Goal: Answer question/provide support

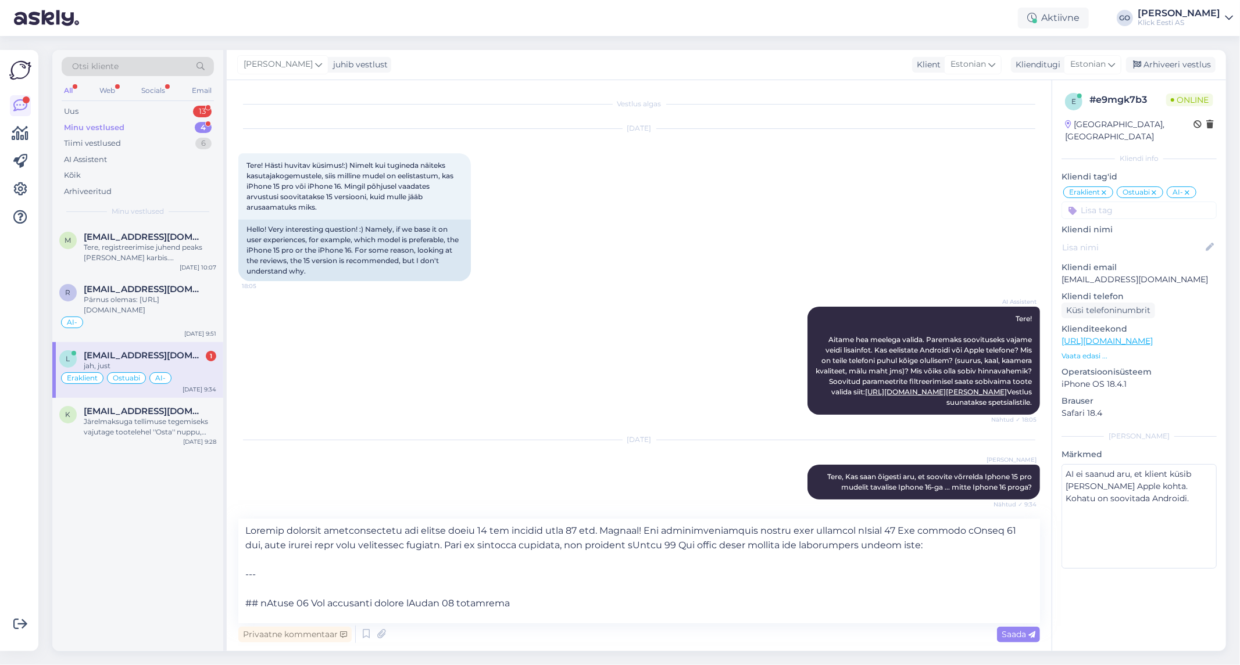
scroll to position [53, 0]
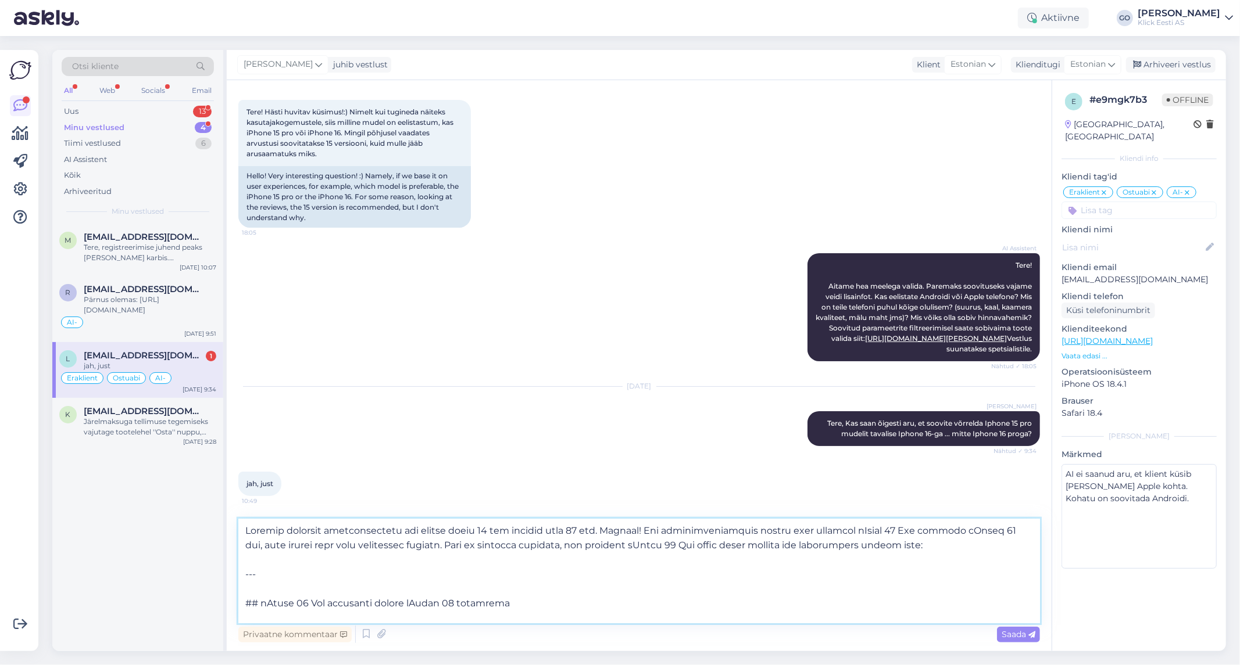
click at [563, 597] on textarea at bounding box center [638, 571] width 801 height 105
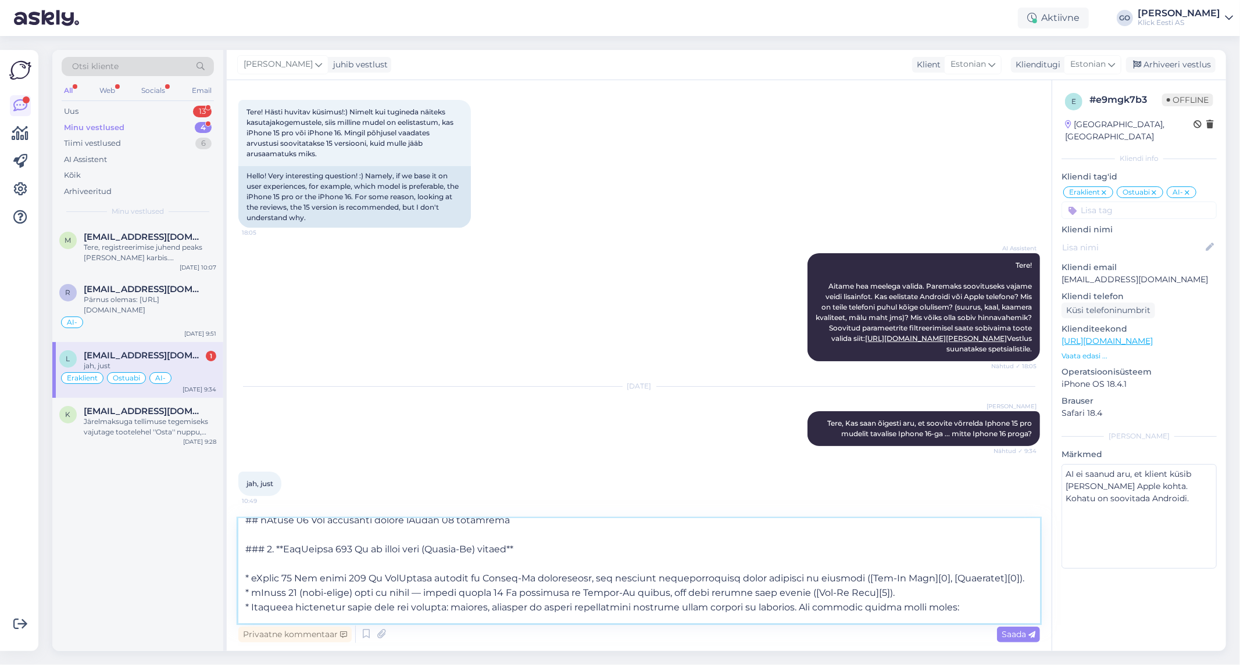
scroll to position [0, 0]
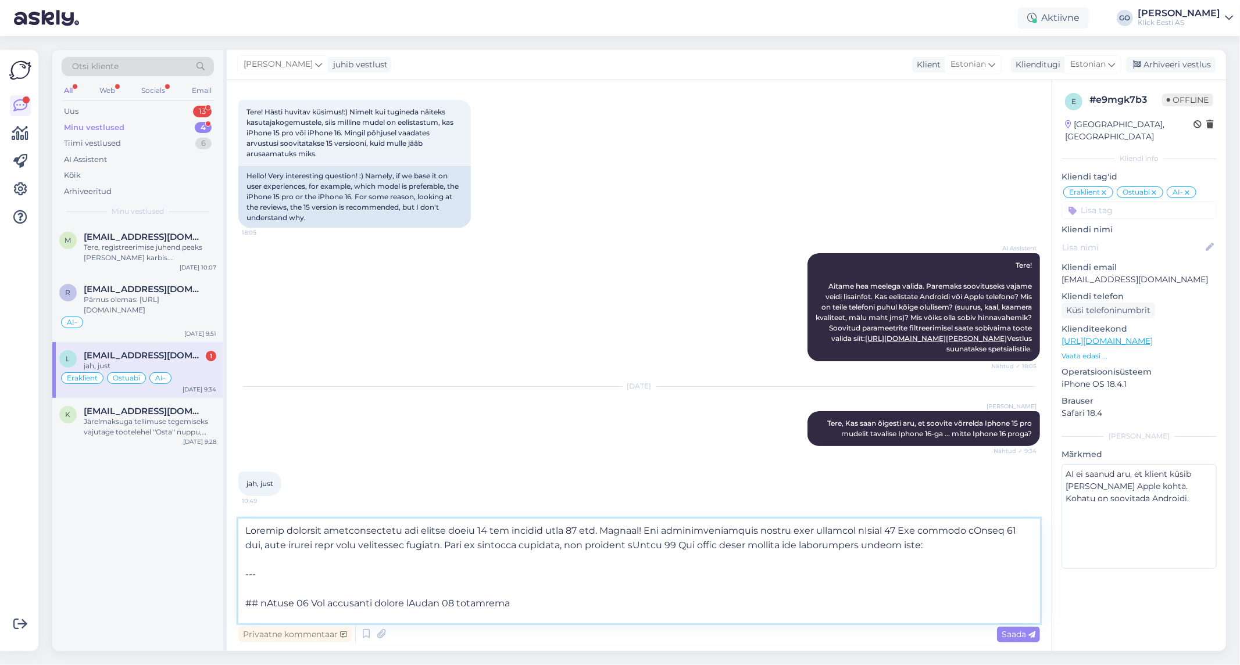
click at [636, 530] on textarea at bounding box center [638, 571] width 801 height 105
drag, startPoint x: 921, startPoint y: 550, endPoint x: 602, endPoint y: 532, distance: 319.6
click at [602, 532] on textarea at bounding box center [638, 571] width 801 height 105
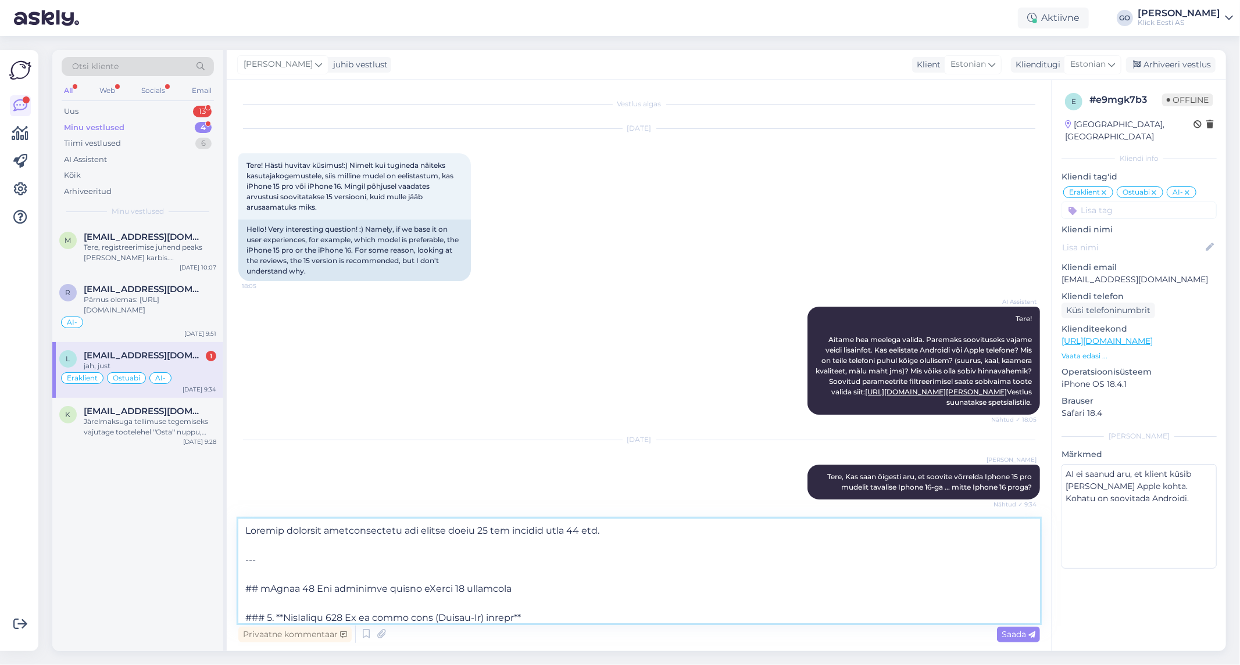
click at [258, 581] on textarea at bounding box center [638, 571] width 801 height 105
click at [260, 557] on textarea at bounding box center [638, 571] width 801 height 105
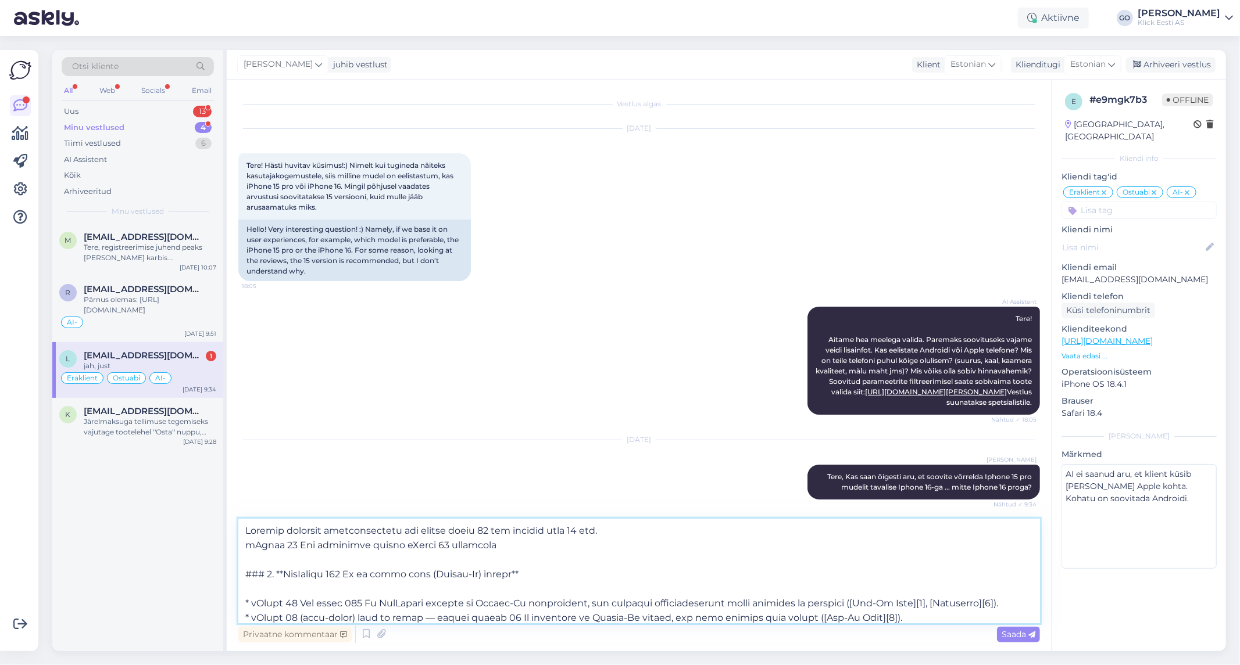
drag, startPoint x: 532, startPoint y: 572, endPoint x: 237, endPoint y: 576, distance: 294.7
click at [238, 576] on textarea at bounding box center [638, 571] width 801 height 105
click at [253, 588] on textarea at bounding box center [638, 571] width 801 height 105
drag, startPoint x: 510, startPoint y: 549, endPoint x: 243, endPoint y: 550, distance: 267.3
click at [243, 550] on textarea at bounding box center [638, 571] width 801 height 105
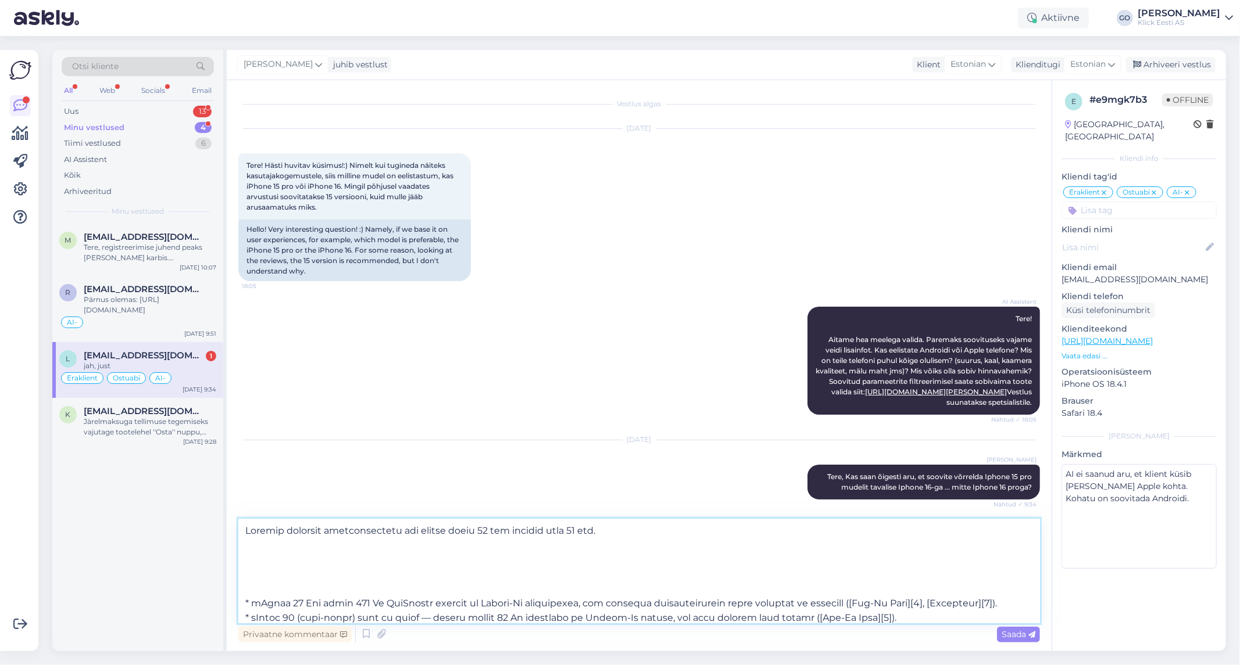
click at [257, 586] on textarea at bounding box center [638, 571] width 801 height 105
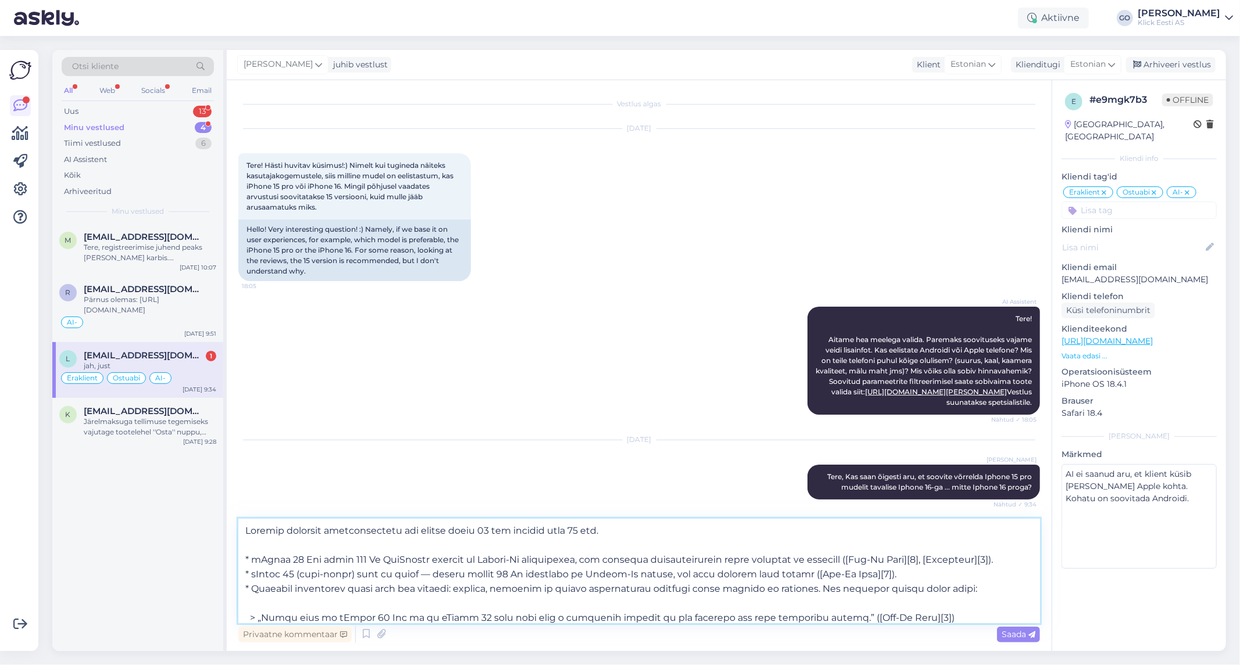
drag, startPoint x: 274, startPoint y: 574, endPoint x: 225, endPoint y: 563, distance: 50.0
click at [225, 563] on div "Otsi kliente All Web Socials Email Uus 13 Minu vestlused 4 Tiimi vestlused 6 AI…" at bounding box center [638, 350] width 1173 height 601
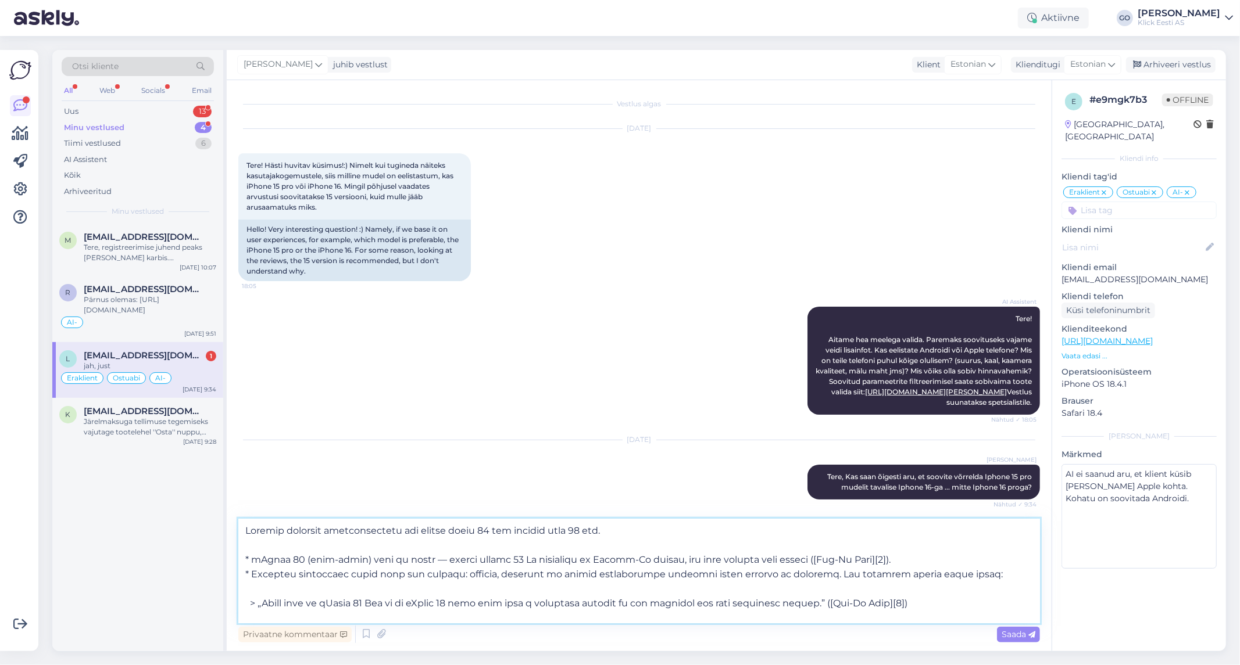
drag, startPoint x: 920, startPoint y: 560, endPoint x: 240, endPoint y: 556, distance: 680.5
click at [240, 556] on textarea at bounding box center [638, 571] width 801 height 105
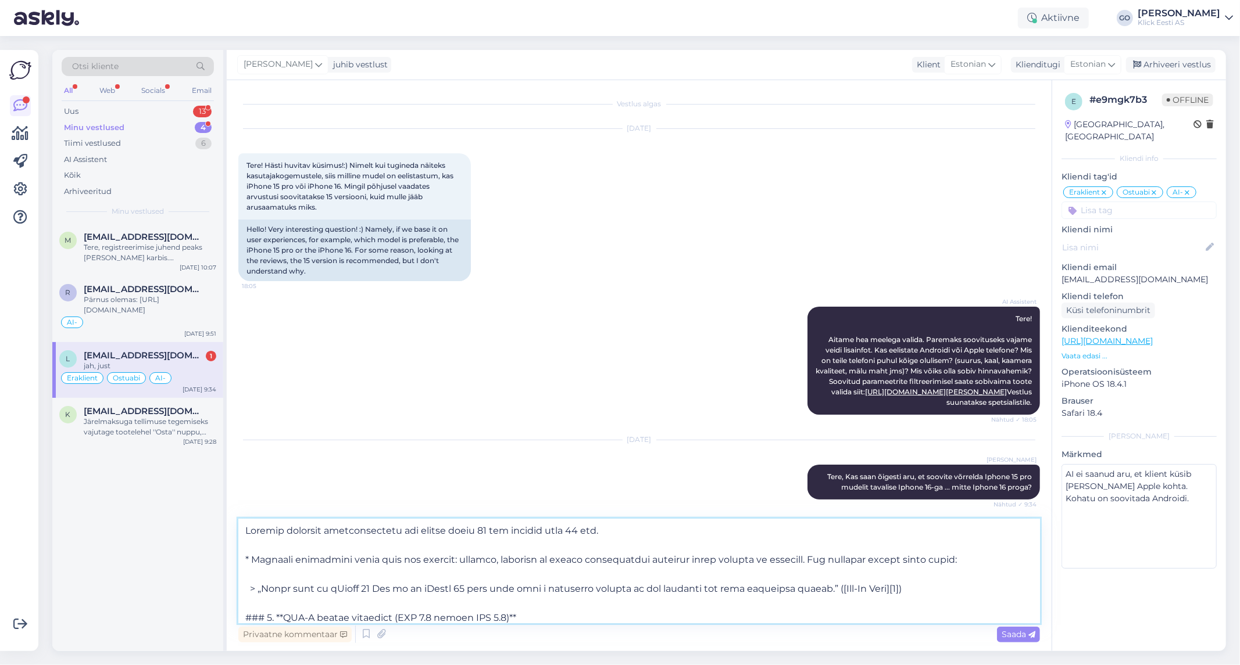
drag, startPoint x: 974, startPoint y: 560, endPoint x: 230, endPoint y: 560, distance: 743.8
click at [230, 560] on div "Vestlus algas [DATE] Tere! Hästi huvitav küsimus!:) Nimelt kui tugineda näiteks…" at bounding box center [639, 365] width 825 height 571
drag, startPoint x: 917, startPoint y: 587, endPoint x: 230, endPoint y: 578, distance: 686.9
click at [230, 578] on div "Vestlus algas [DATE] Tere! Hästi huvitav küsimus!:) Nimelt kui tugineda näiteks…" at bounding box center [639, 365] width 825 height 571
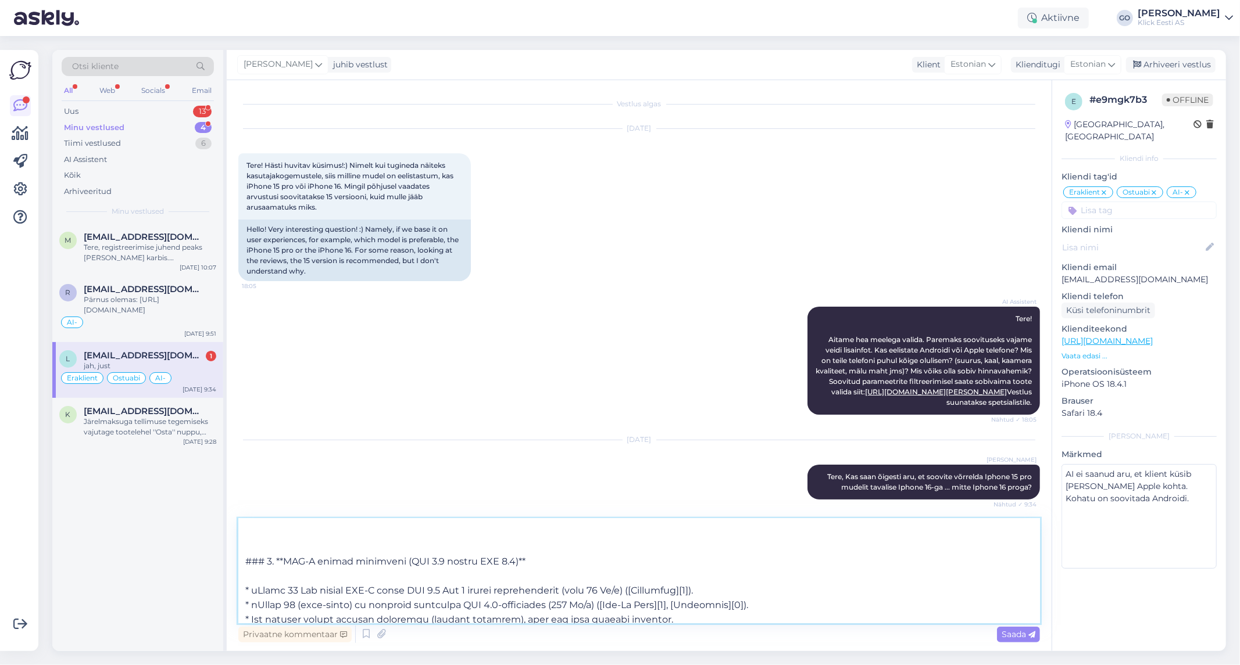
scroll to position [65, 0]
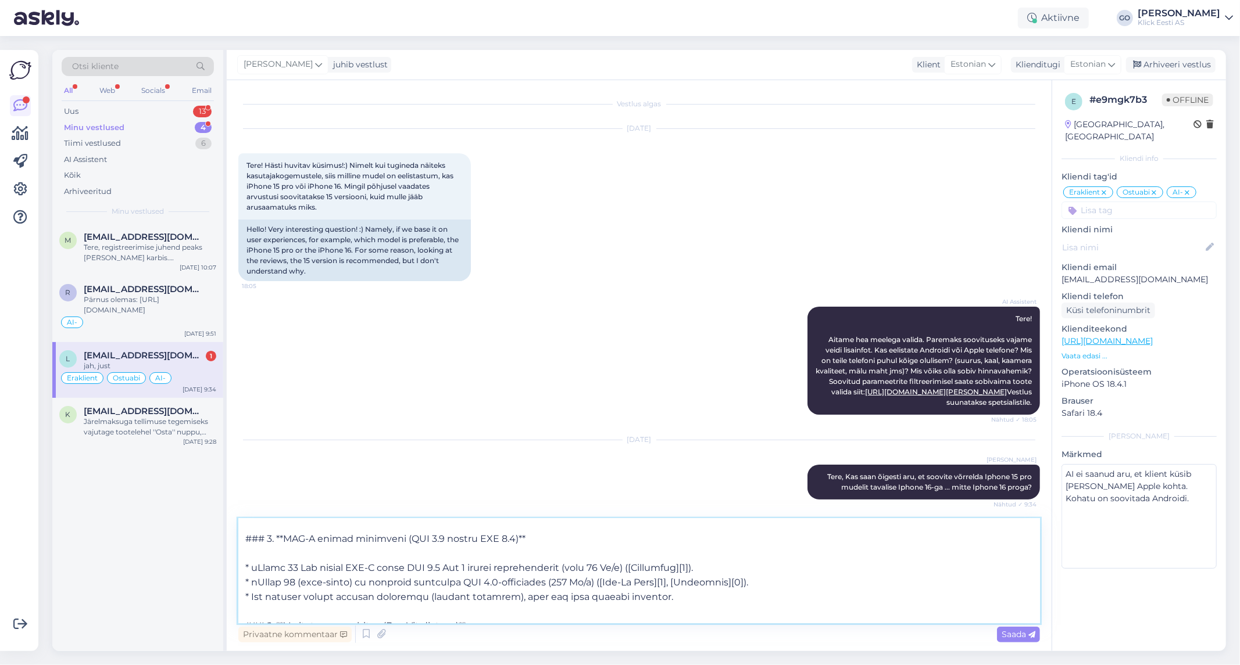
drag, startPoint x: 542, startPoint y: 536, endPoint x: 241, endPoint y: 541, distance: 301.1
click at [241, 541] on textarea at bounding box center [638, 571] width 801 height 105
click at [268, 560] on textarea at bounding box center [638, 571] width 801 height 105
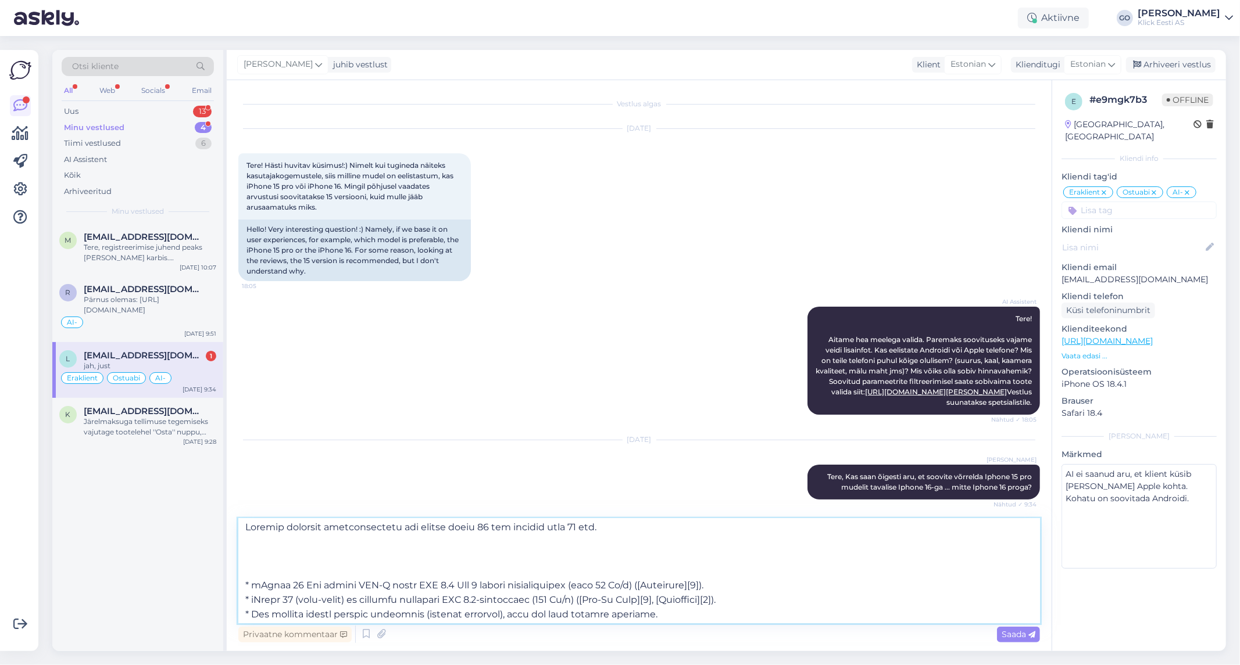
scroll to position [0, 0]
click at [262, 571] on textarea at bounding box center [638, 571] width 801 height 105
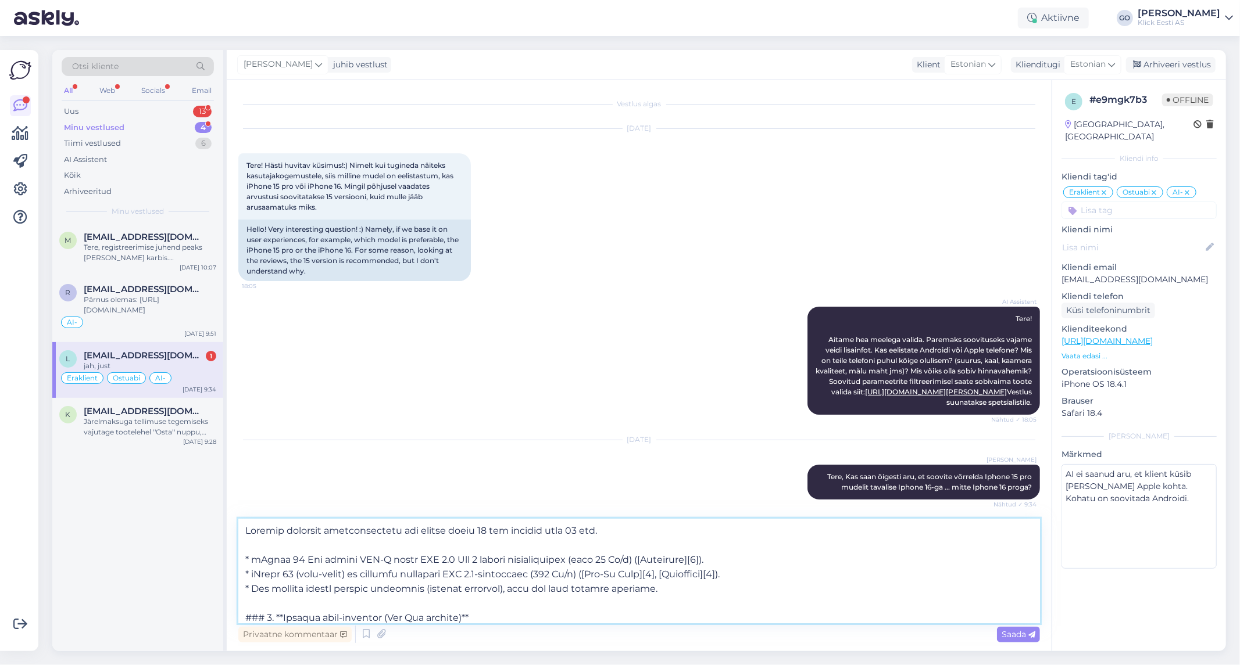
click at [737, 559] on textarea at bounding box center [638, 571] width 801 height 105
click at [808, 580] on textarea at bounding box center [638, 571] width 801 height 105
click at [250, 558] on textarea at bounding box center [638, 571] width 801 height 105
click at [344, 559] on textarea at bounding box center [638, 571] width 801 height 105
click at [654, 589] on textarea at bounding box center [638, 571] width 801 height 105
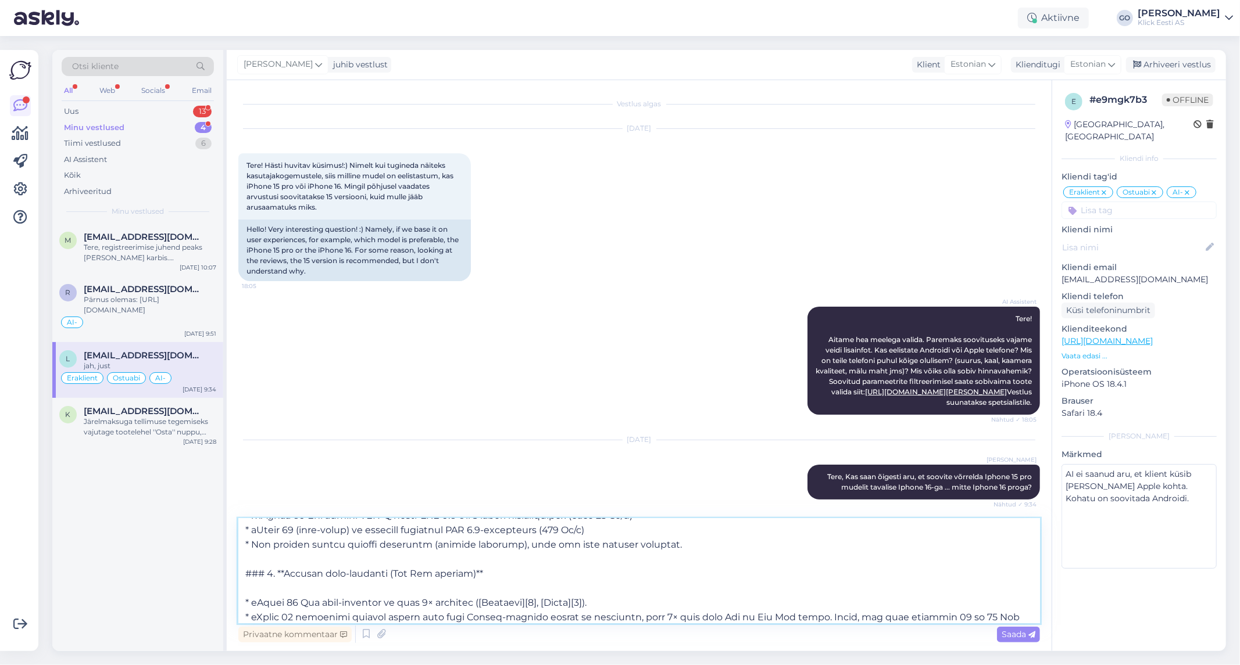
scroll to position [65, 0]
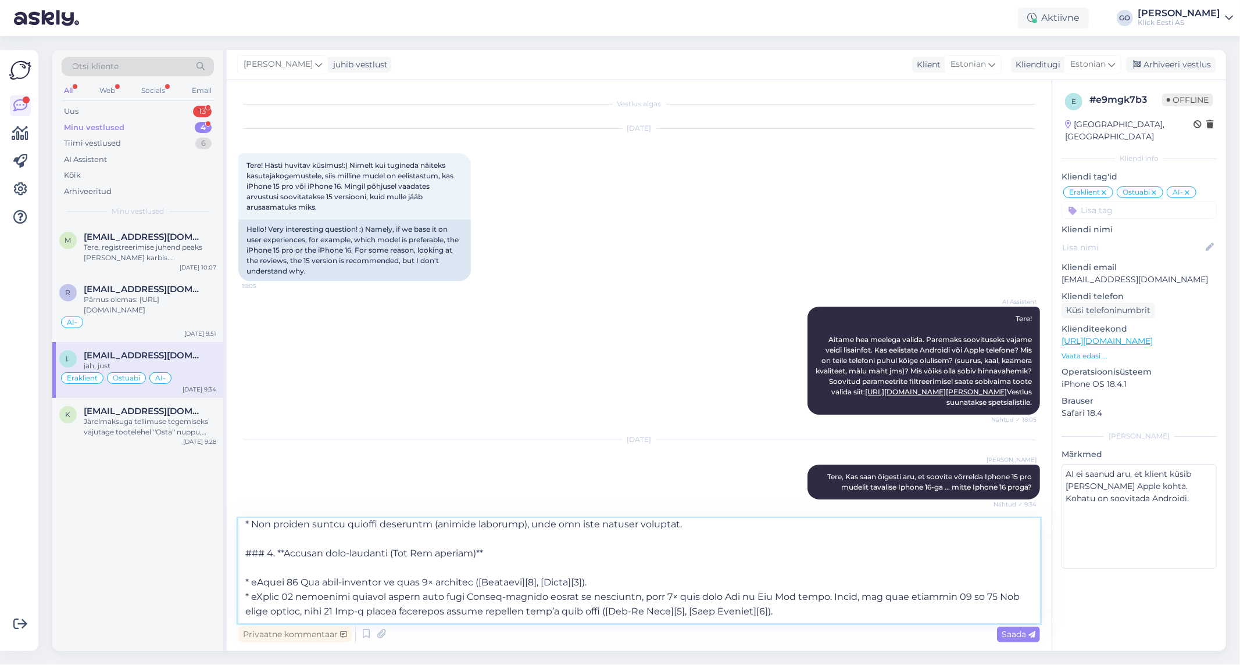
click at [513, 554] on textarea at bounding box center [638, 571] width 801 height 105
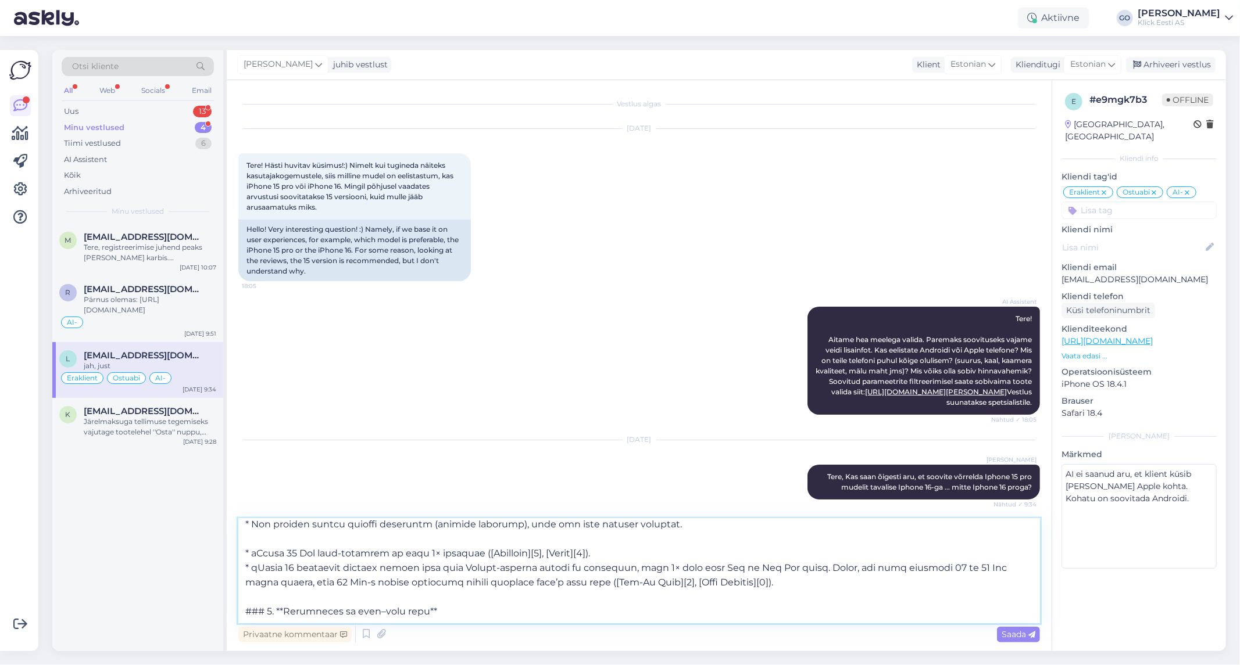
click at [614, 551] on textarea at bounding box center [638, 571] width 801 height 105
click at [790, 584] on textarea at bounding box center [638, 571] width 801 height 105
click at [414, 566] on textarea at bounding box center [638, 571] width 801 height 105
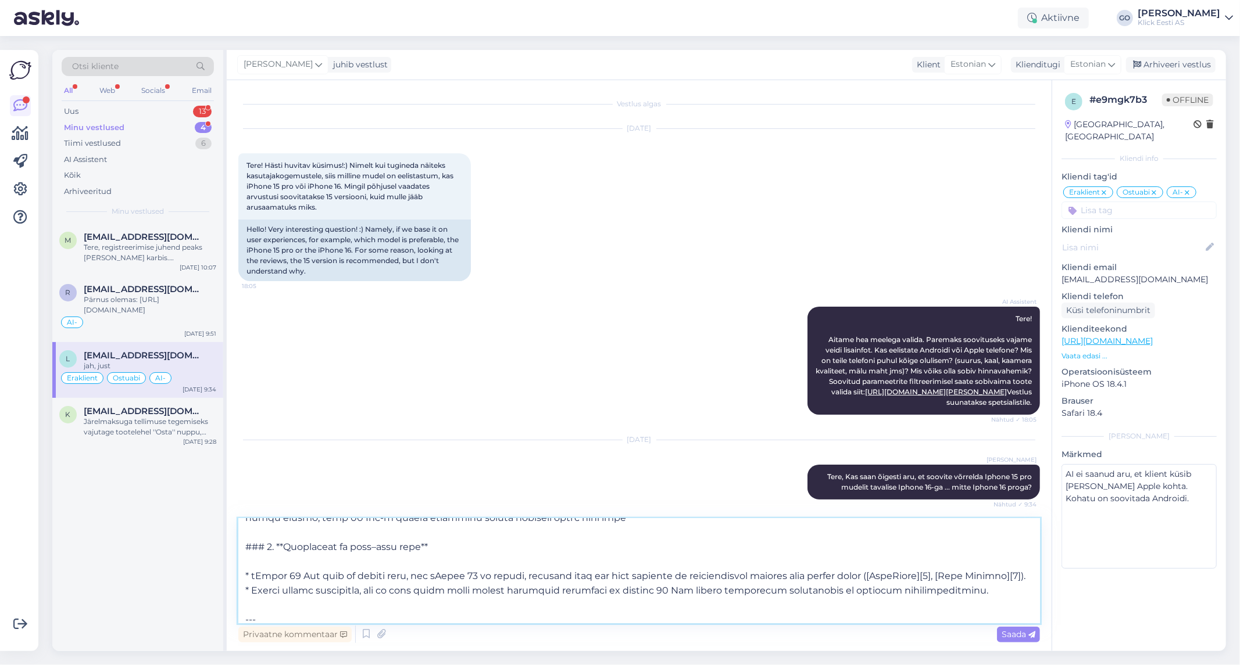
click at [483, 549] on textarea at bounding box center [638, 571] width 801 height 105
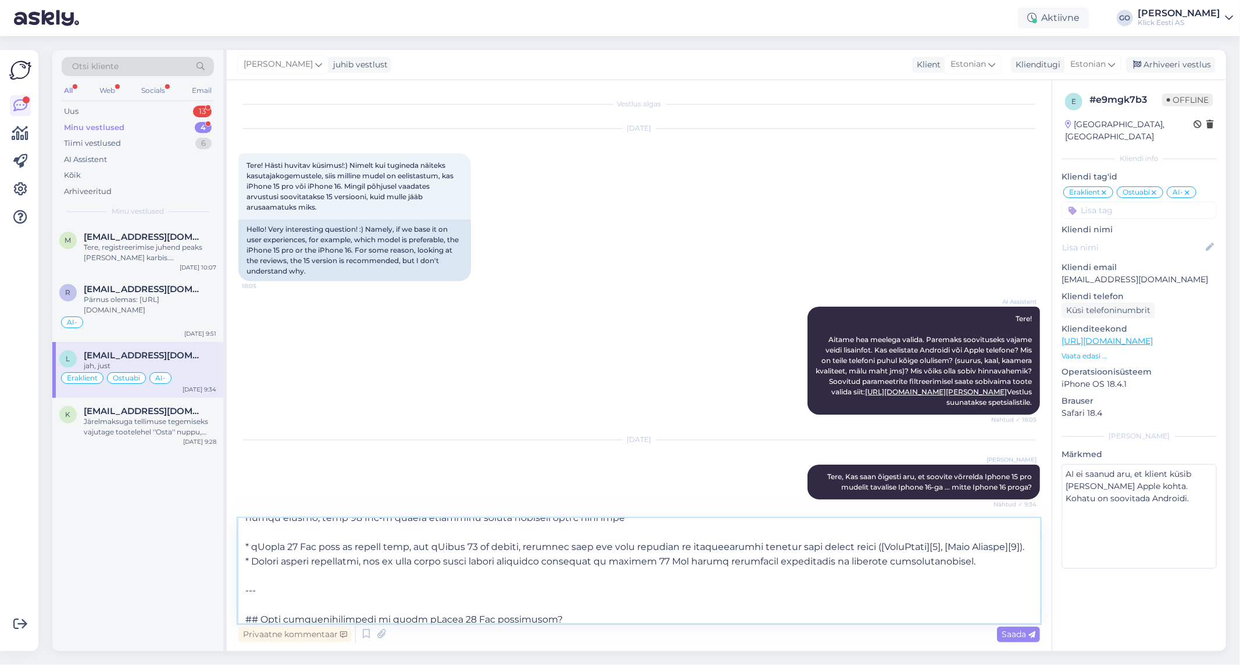
click at [386, 543] on textarea at bounding box center [638, 571] width 801 height 105
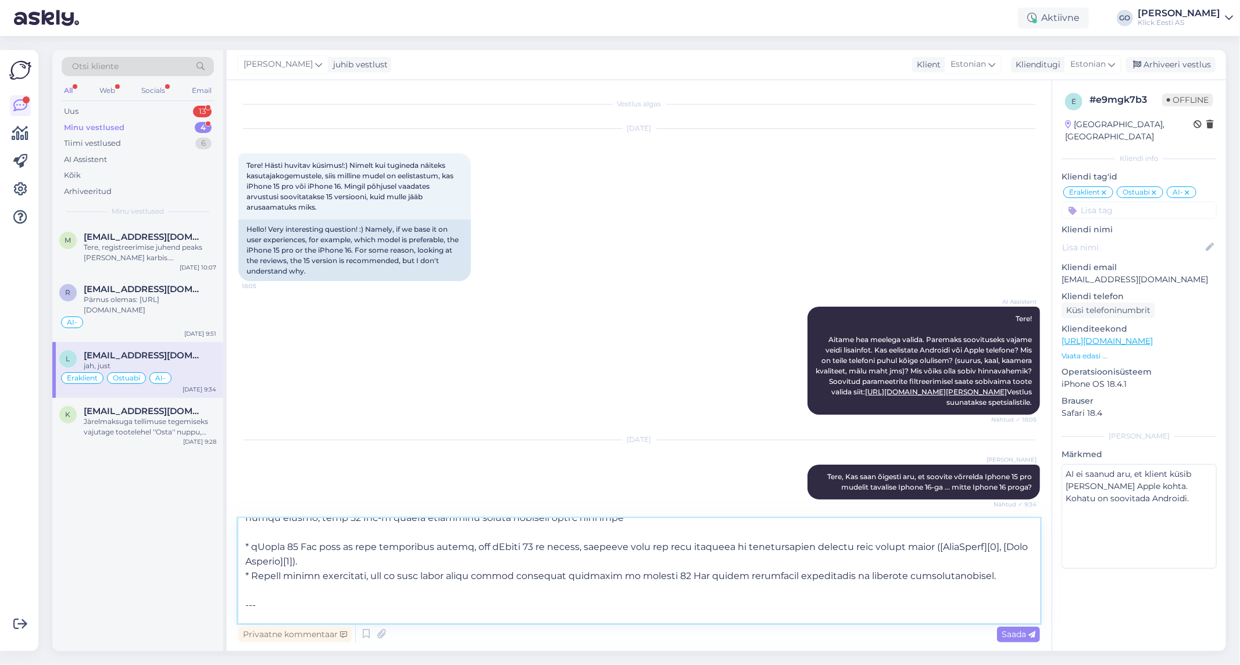
click at [335, 561] on textarea at bounding box center [638, 571] width 801 height 105
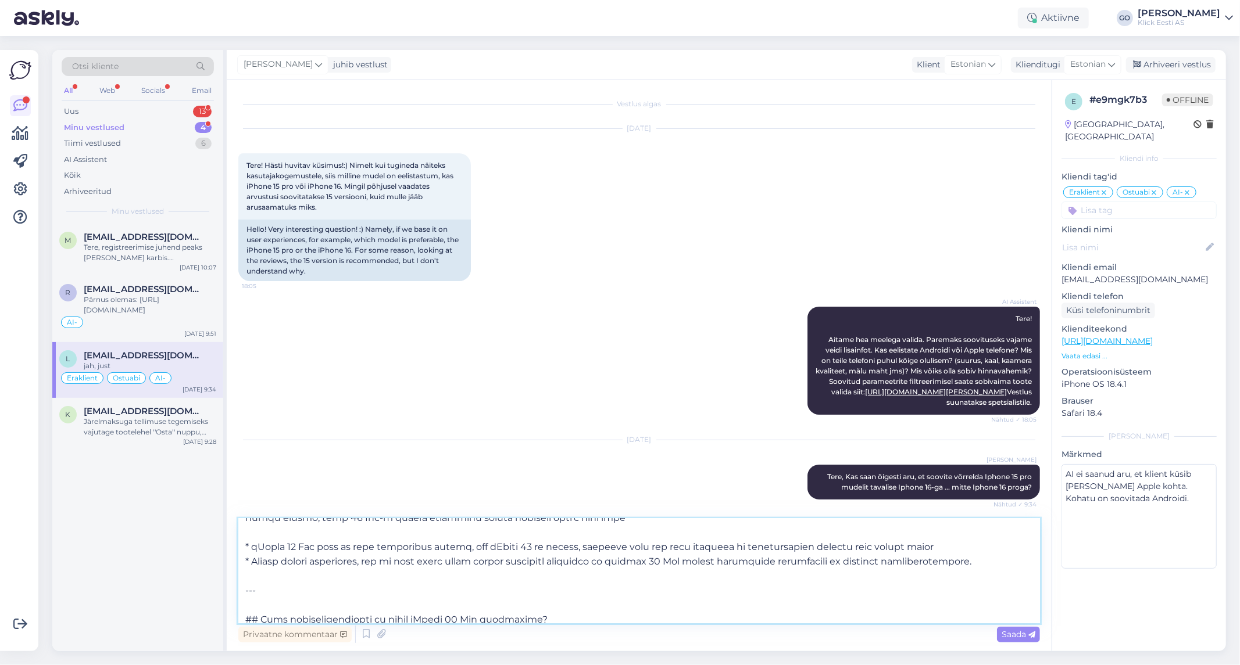
click at [976, 563] on textarea at bounding box center [638, 571] width 801 height 105
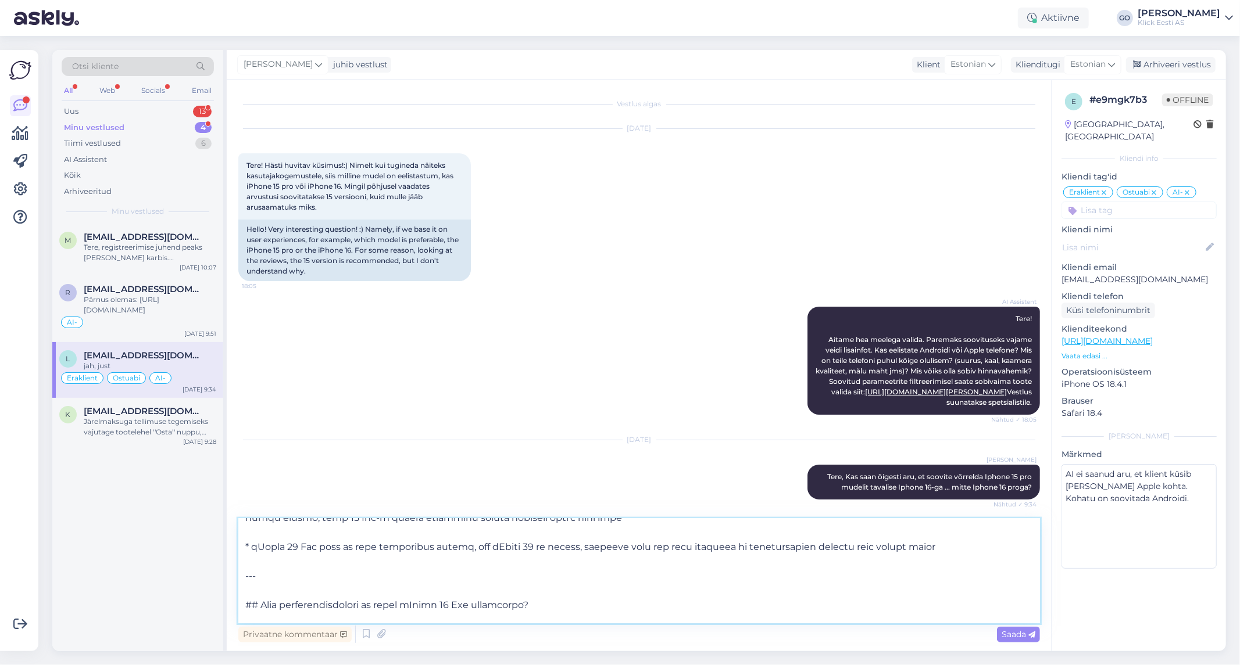
click at [566, 607] on textarea at bounding box center [638, 571] width 801 height 105
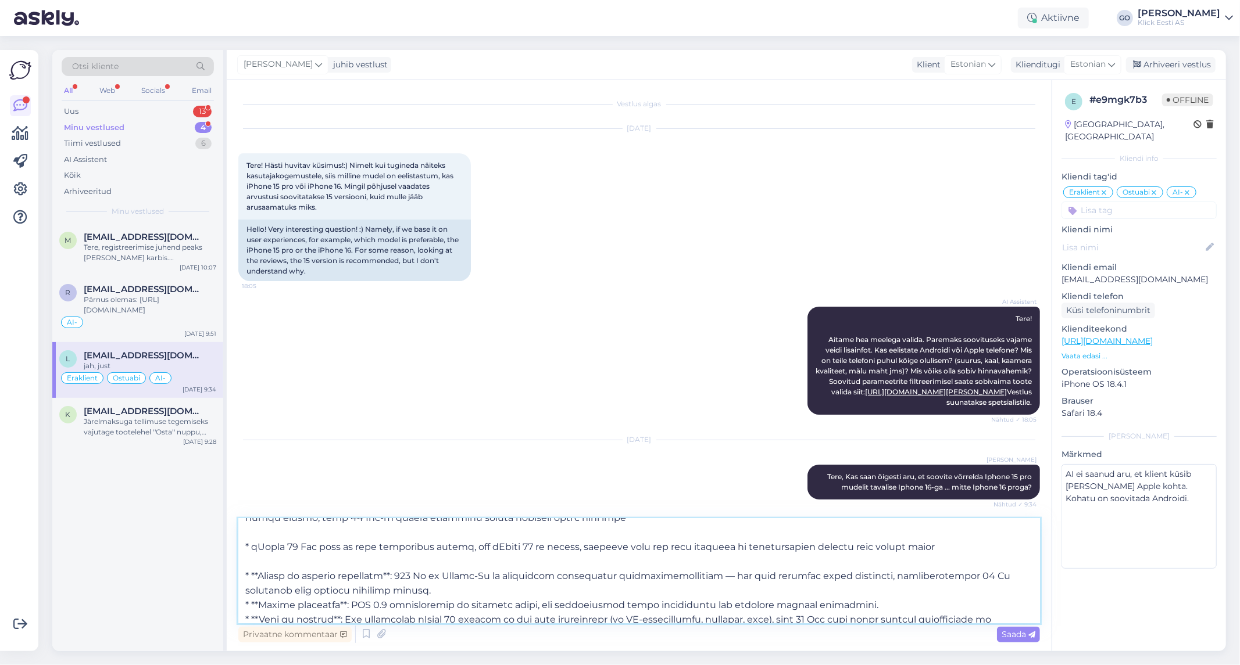
click at [461, 587] on textarea at bounding box center [638, 571] width 801 height 105
drag, startPoint x: 868, startPoint y: 605, endPoint x: 235, endPoint y: 580, distance: 633.3
click at [235, 580] on div "Vestlus algas [DATE] Tere! Hästi huvitav küsimus!:) Nimelt kui tugineda näiteks…" at bounding box center [639, 365] width 825 height 571
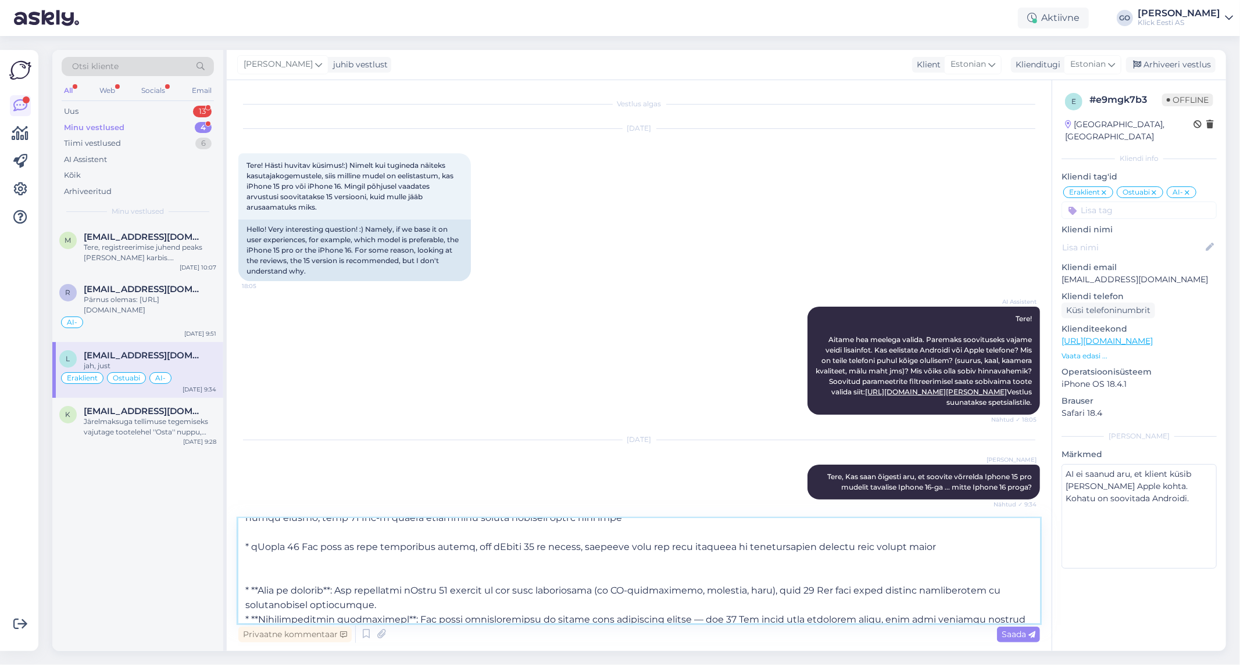
drag, startPoint x: 390, startPoint y: 606, endPoint x: 218, endPoint y: 592, distance: 172.6
click at [218, 592] on div "Otsi kliente All Web Socials Email Uus 13 Minu vestlused 4 Tiimi vestlused 6 AI…" at bounding box center [638, 350] width 1173 height 601
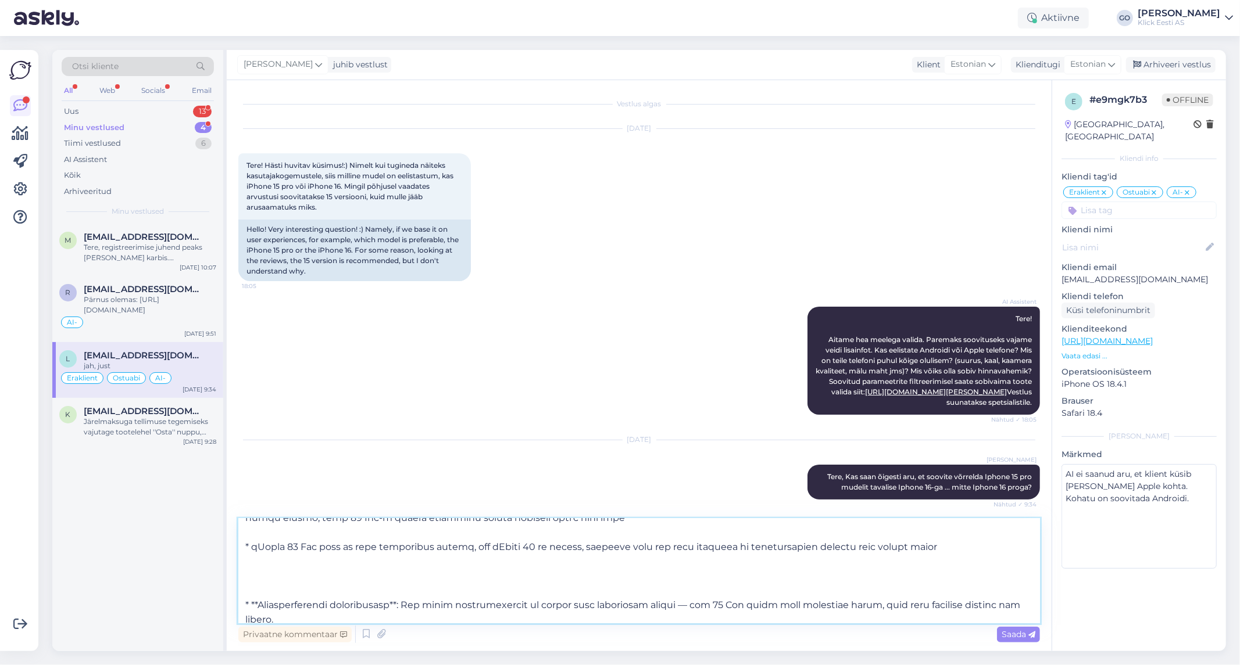
scroll to position [194, 0]
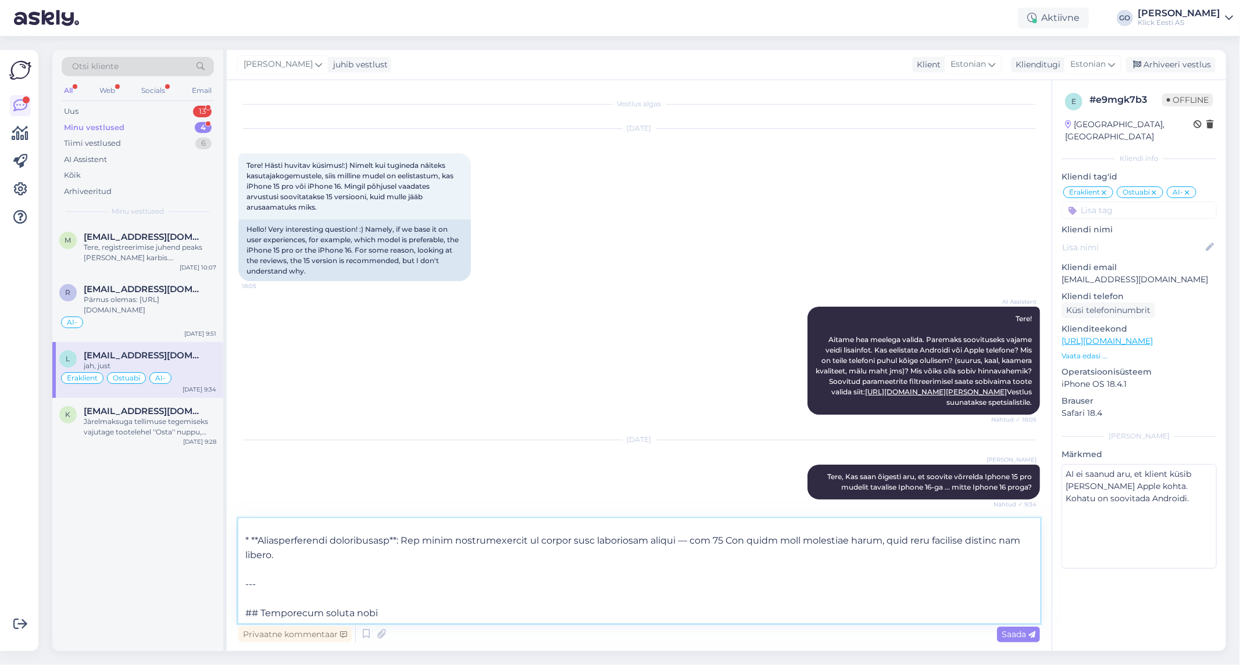
drag, startPoint x: 240, startPoint y: 554, endPoint x: 177, endPoint y: 539, distance: 65.3
click at [177, 539] on div "Otsi kliente All Web Socials Email Uus 13 Minu vestlused 4 Tiimi vestlused 6 AI…" at bounding box center [638, 350] width 1173 height 601
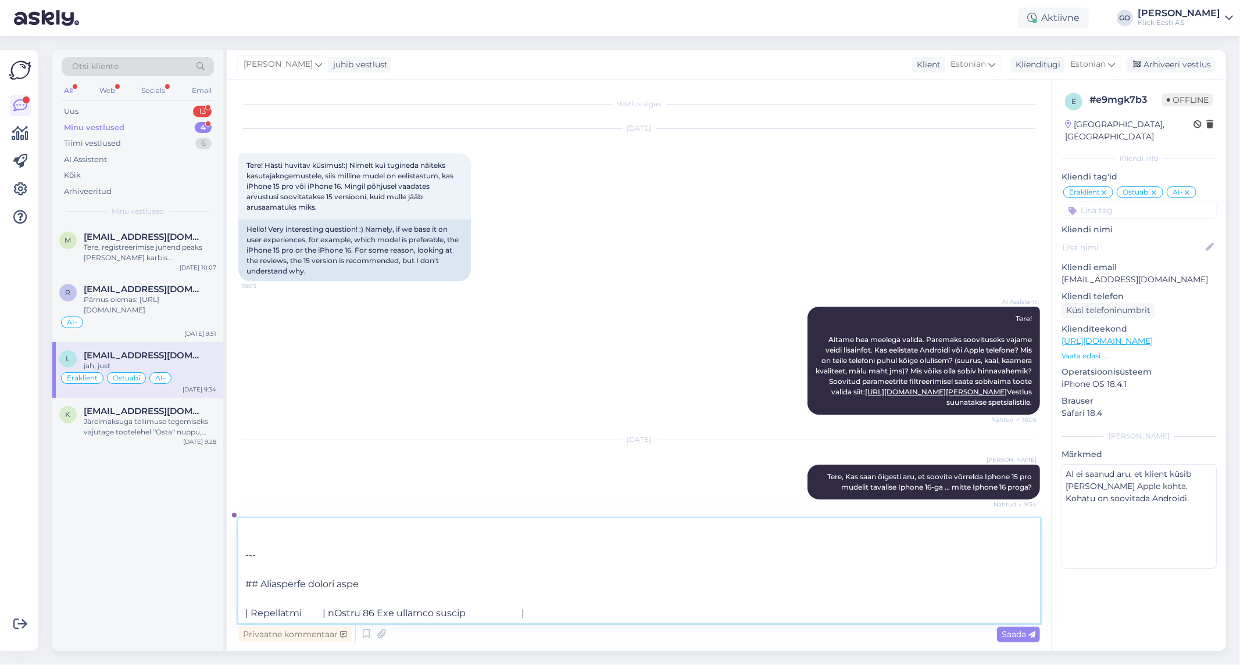
scroll to position [164, 0]
drag, startPoint x: 263, startPoint y: 595, endPoint x: 245, endPoint y: 554, distance: 45.0
click at [245, 554] on textarea at bounding box center [638, 571] width 801 height 105
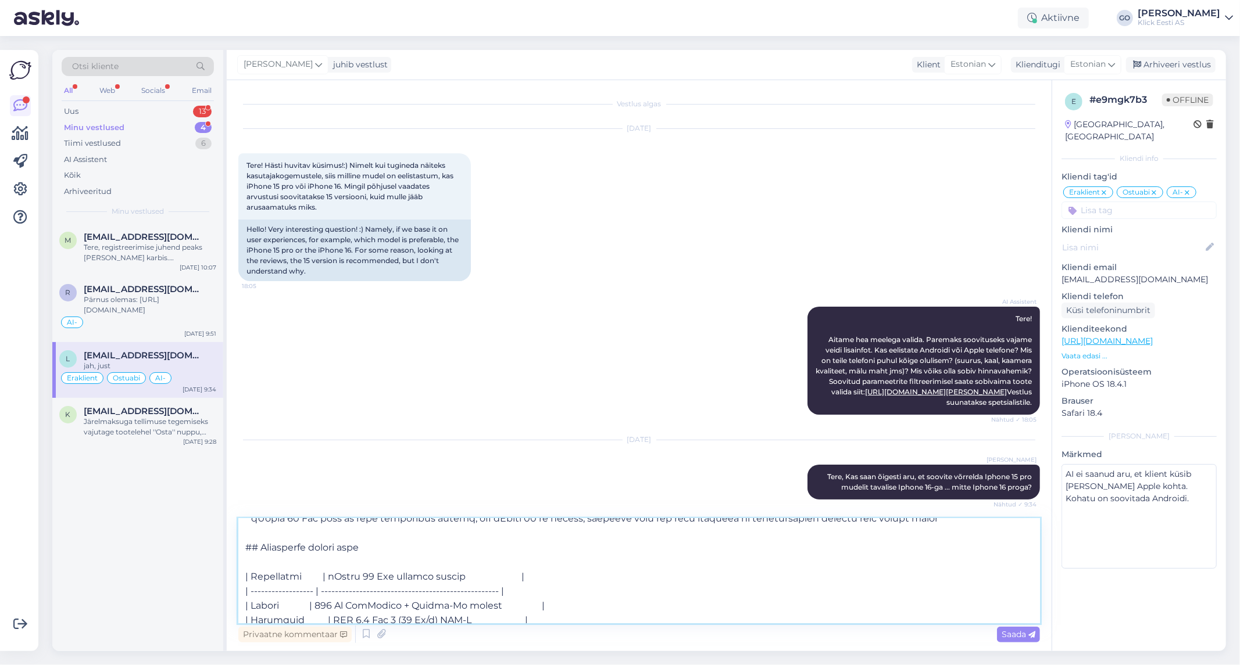
scroll to position [145, 0]
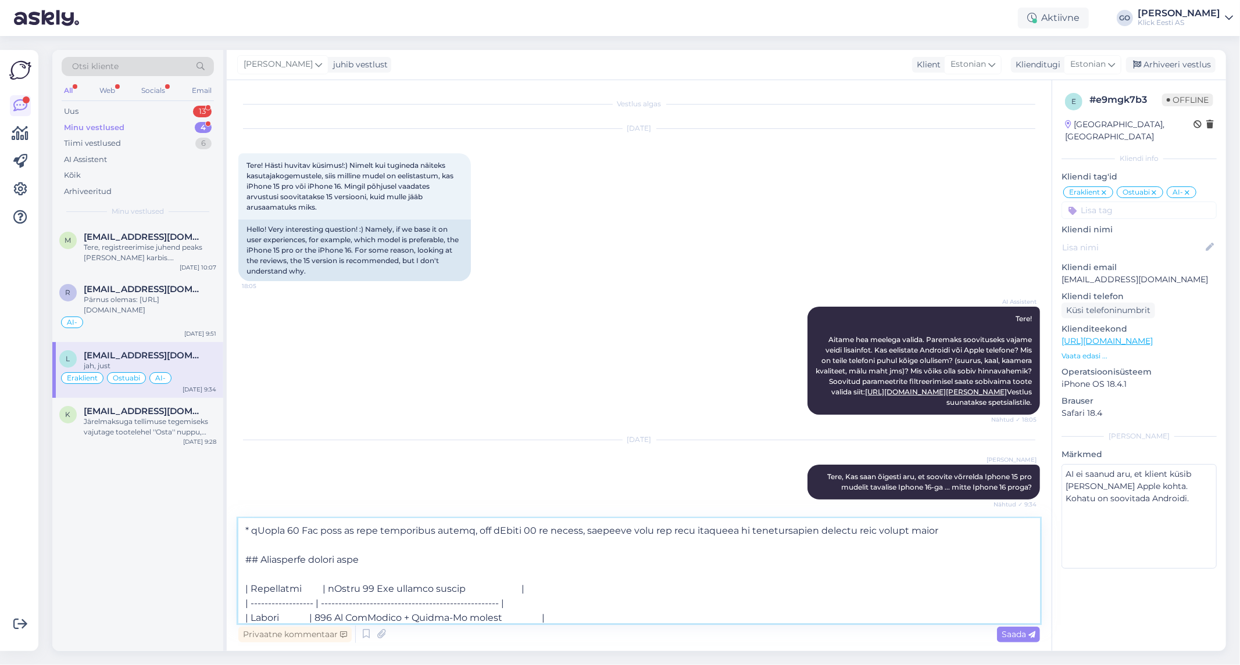
drag, startPoint x: 565, startPoint y: 594, endPoint x: 240, endPoint y: 561, distance: 327.2
click at [240, 561] on textarea at bounding box center [638, 571] width 801 height 105
click at [276, 601] on textarea at bounding box center [638, 571] width 801 height 105
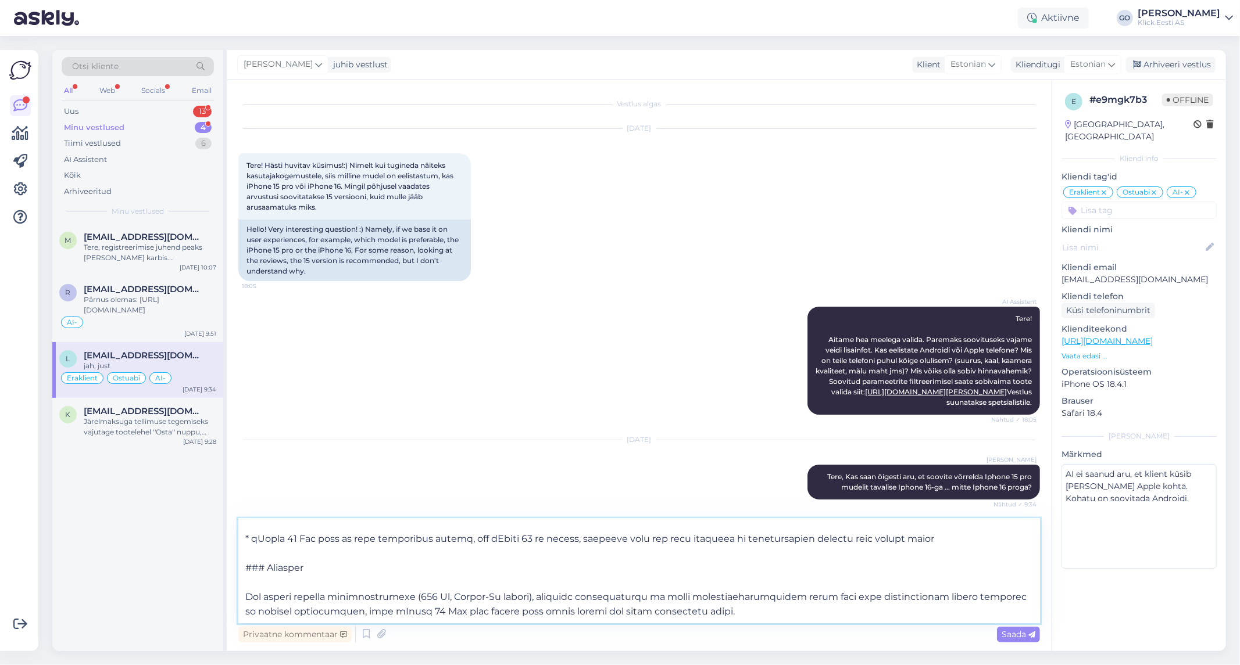
click at [266, 558] on textarea at bounding box center [638, 571] width 801 height 105
click at [296, 558] on textarea at bounding box center [638, 571] width 801 height 105
click at [701, 603] on textarea at bounding box center [638, 571] width 801 height 105
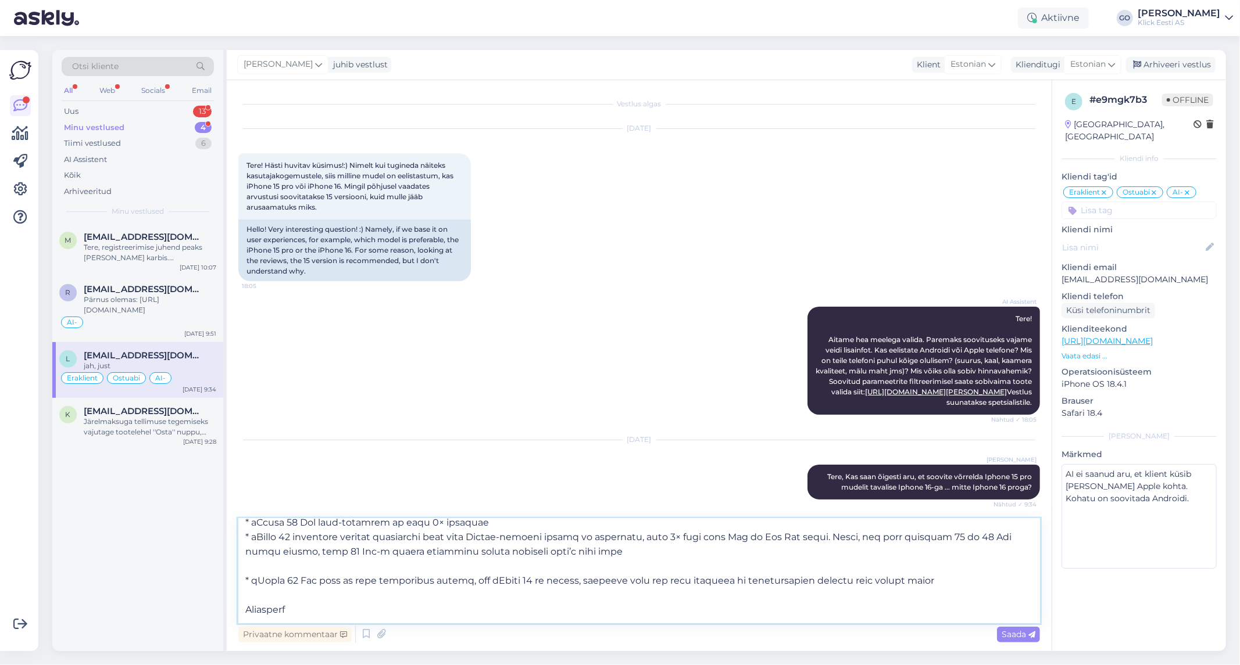
click at [274, 596] on textarea at bounding box center [638, 571] width 801 height 105
type textarea "Loremip dolorsit ametconsectetu adi elitse doeiu 07 tem incidid utla 55 etd. * …"
click at [1009, 633] on span "Saada" at bounding box center [1018, 634] width 34 height 10
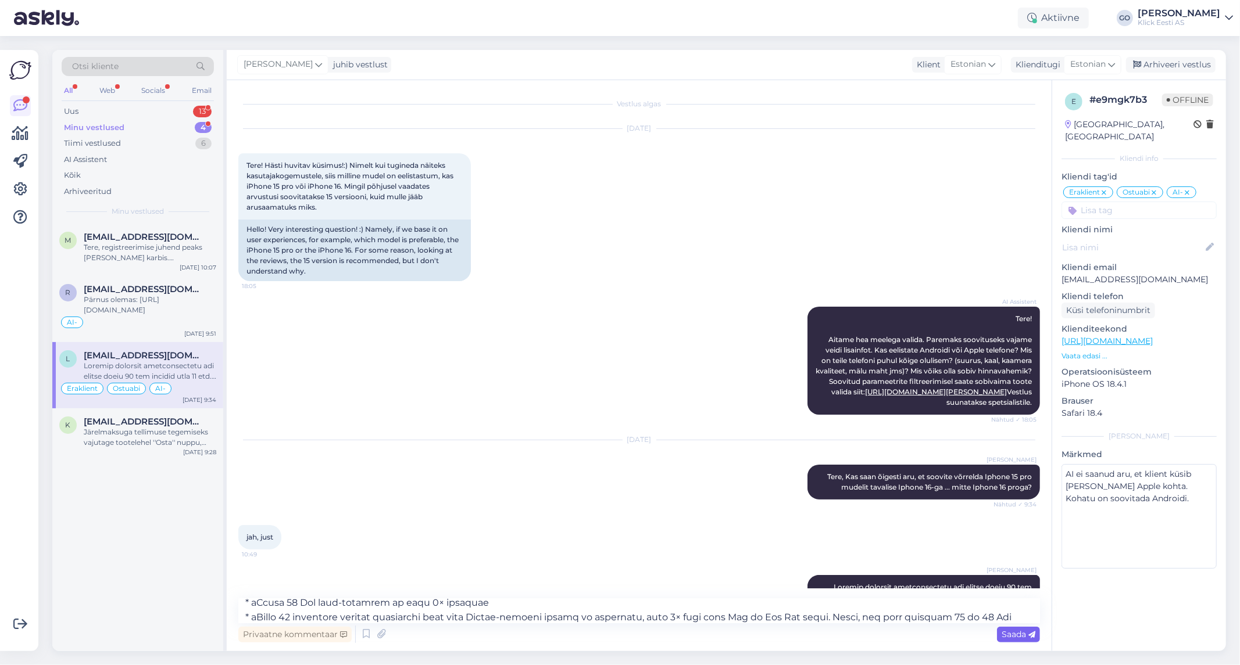
scroll to position [0, 0]
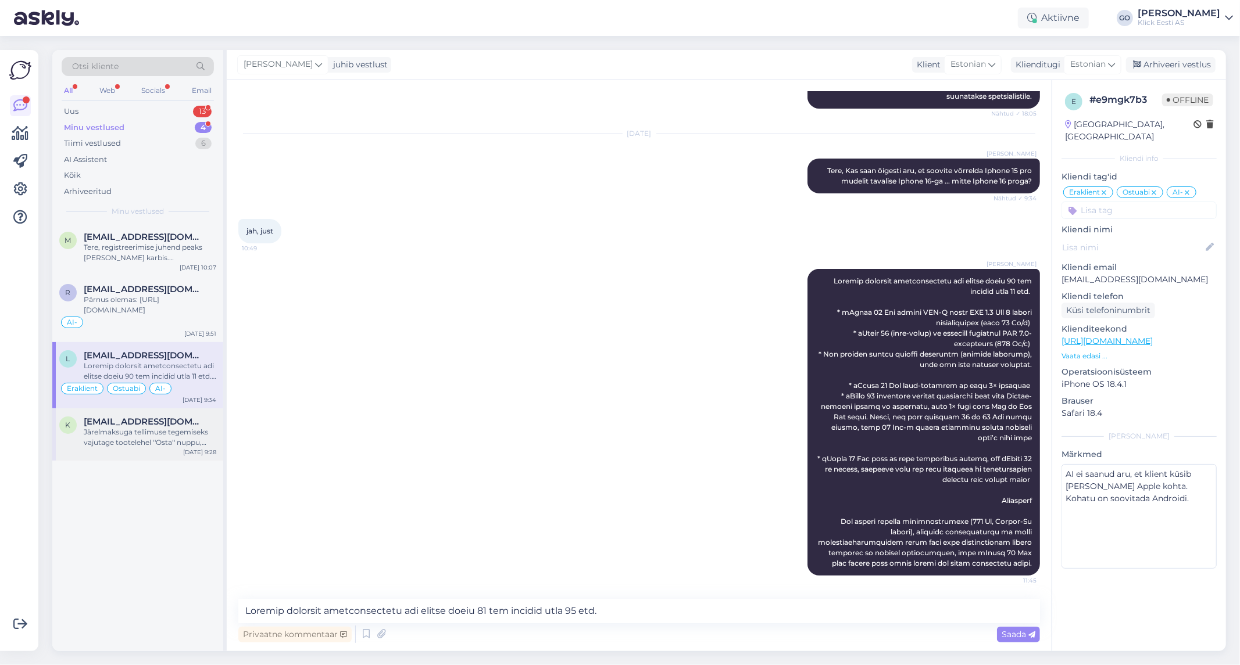
click at [138, 434] on div "Järelmaksuga tellimuse tegemiseks vajutage tootelehel ''Osta'' nuppu, seejärel …" at bounding box center [150, 437] width 132 height 21
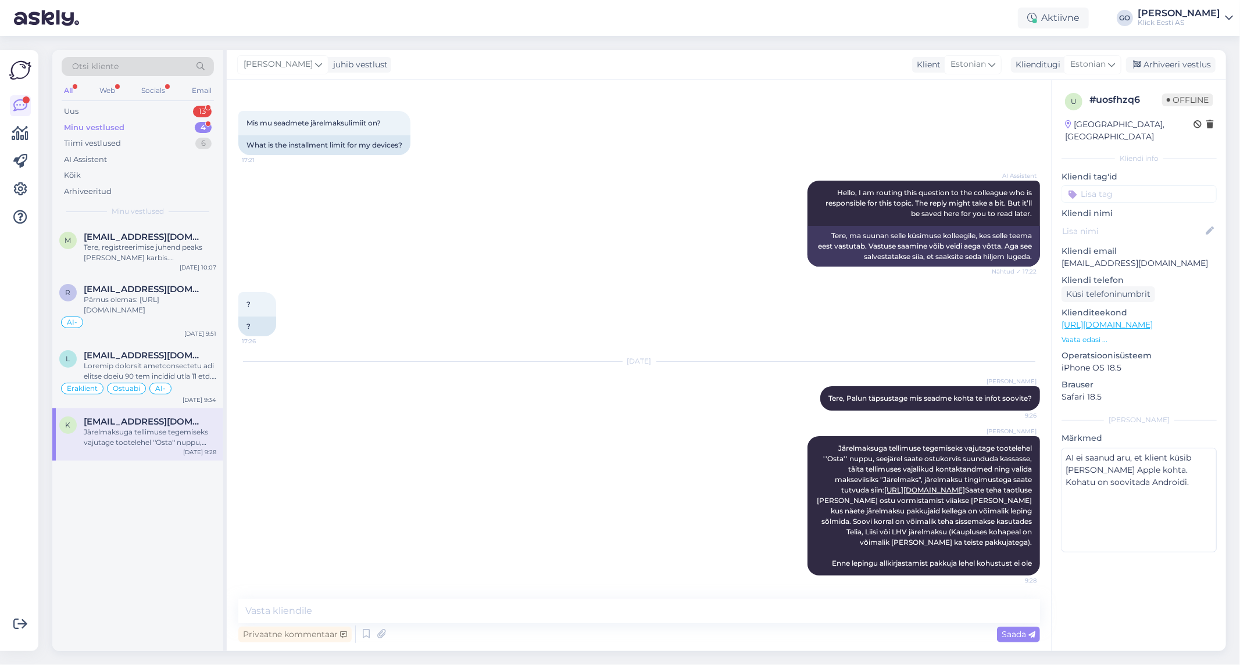
click at [417, 443] on div "[PERSON_NAME] Järelmaksuga tellimuse tegemiseks vajutage tootelehel ''Osta'' nu…" at bounding box center [638, 506] width 801 height 165
click at [200, 371] on div at bounding box center [150, 371] width 132 height 21
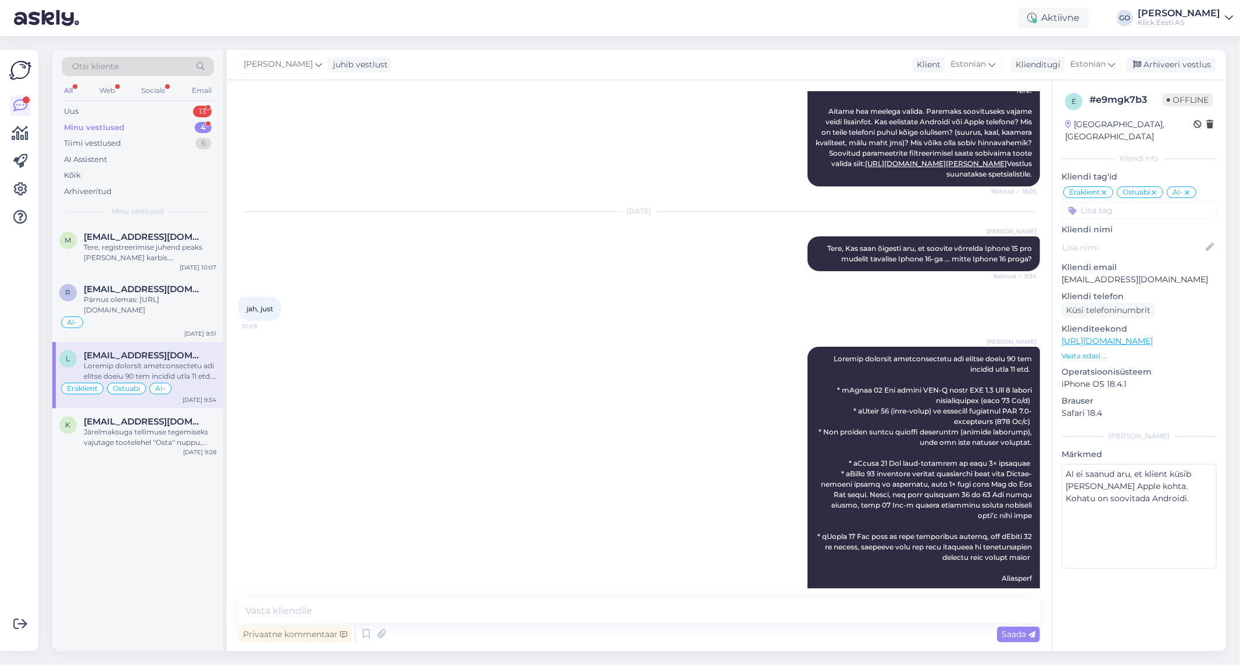
scroll to position [347, 0]
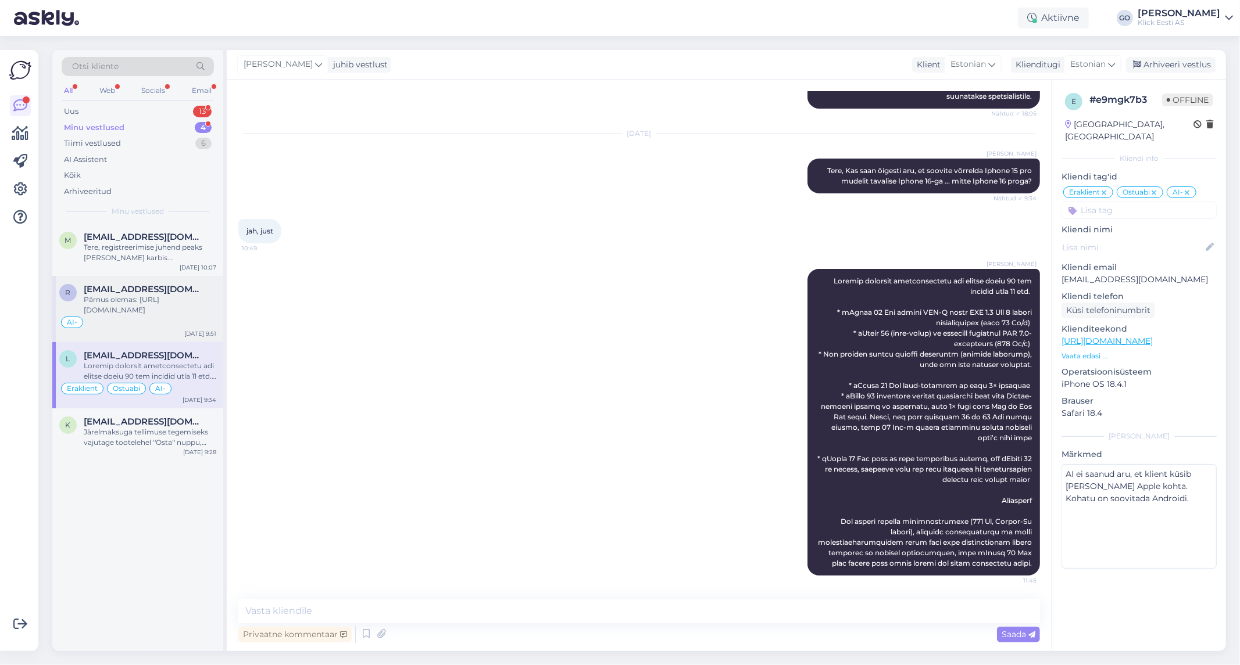
click at [200, 303] on div "Pärnus olemas: [URL][DOMAIN_NAME]" at bounding box center [150, 305] width 132 height 21
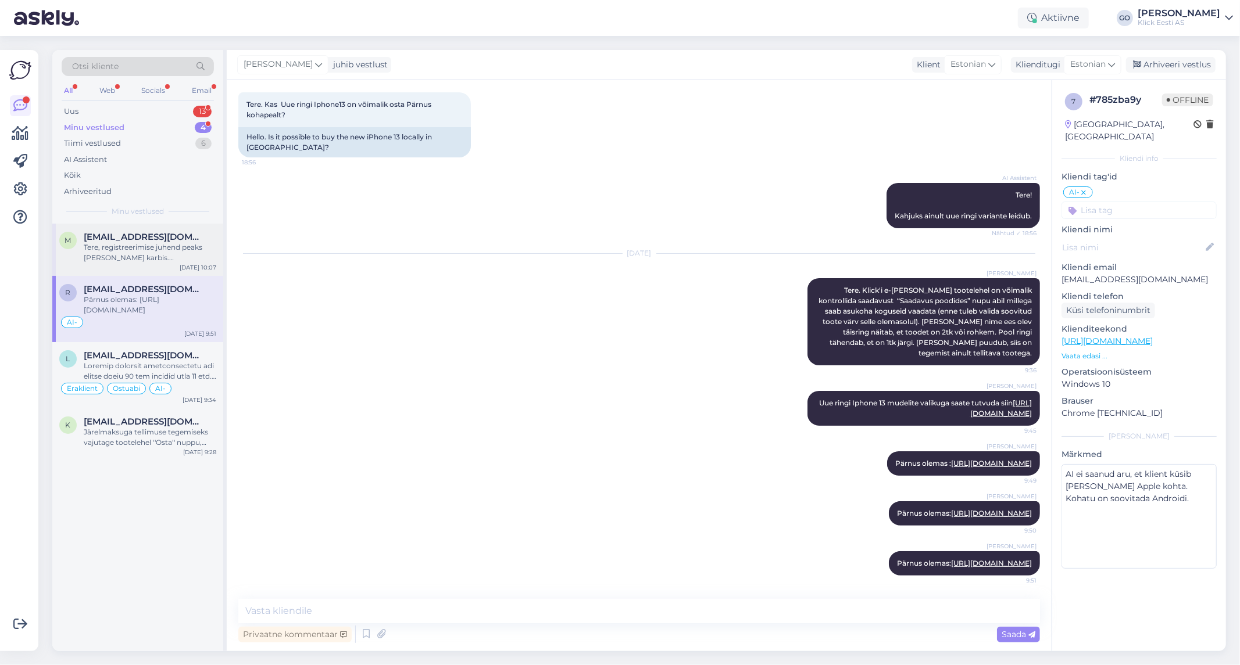
click at [207, 239] on div "[EMAIL_ADDRESS][DOMAIN_NAME]" at bounding box center [150, 237] width 132 height 10
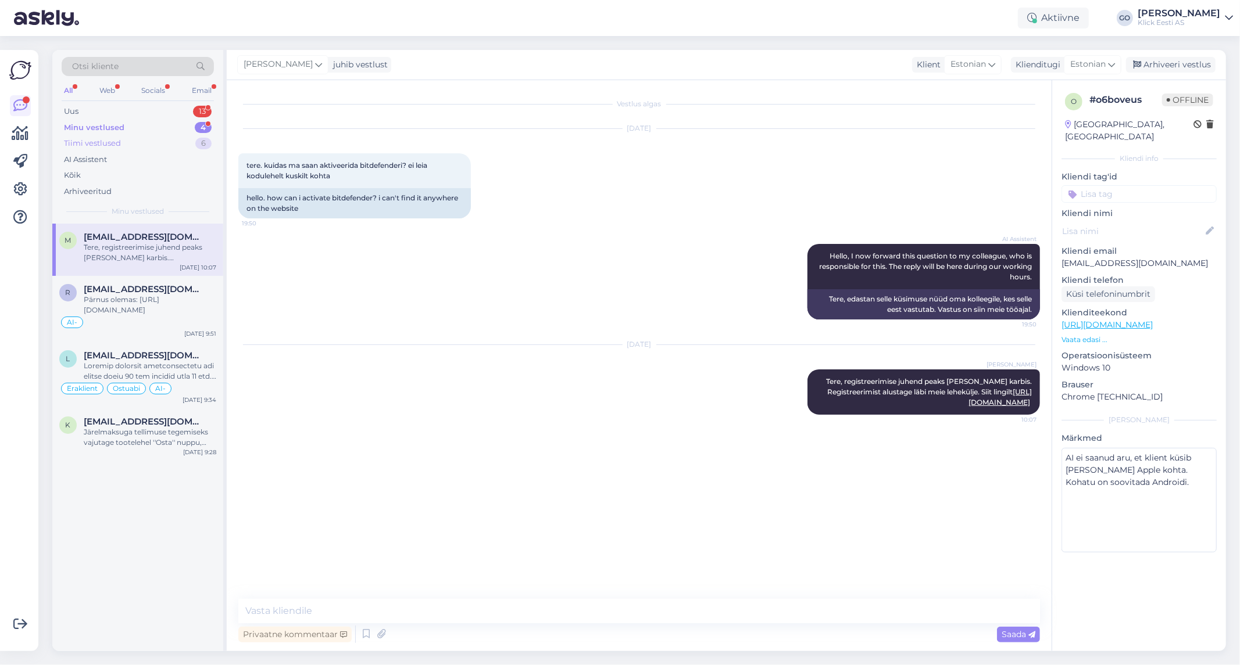
click at [113, 138] on div "Tiimi vestlused" at bounding box center [92, 144] width 57 height 12
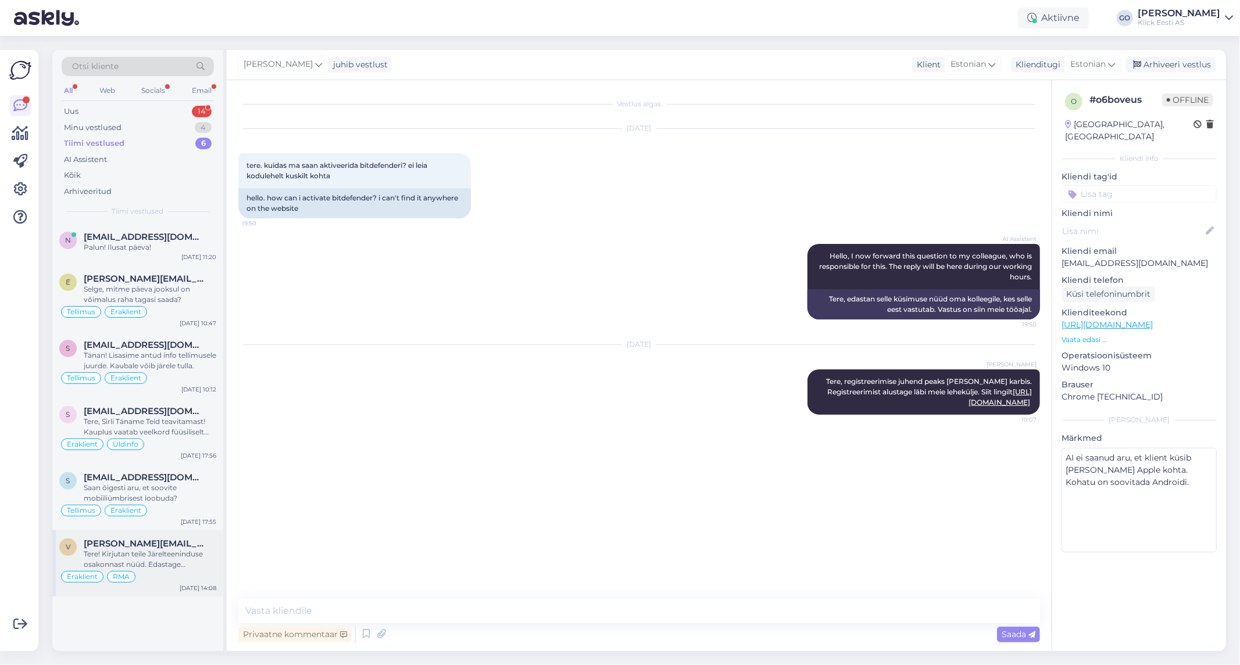
click at [198, 542] on span "[PERSON_NAME][EMAIL_ADDRESS][DOMAIN_NAME]" at bounding box center [144, 544] width 121 height 10
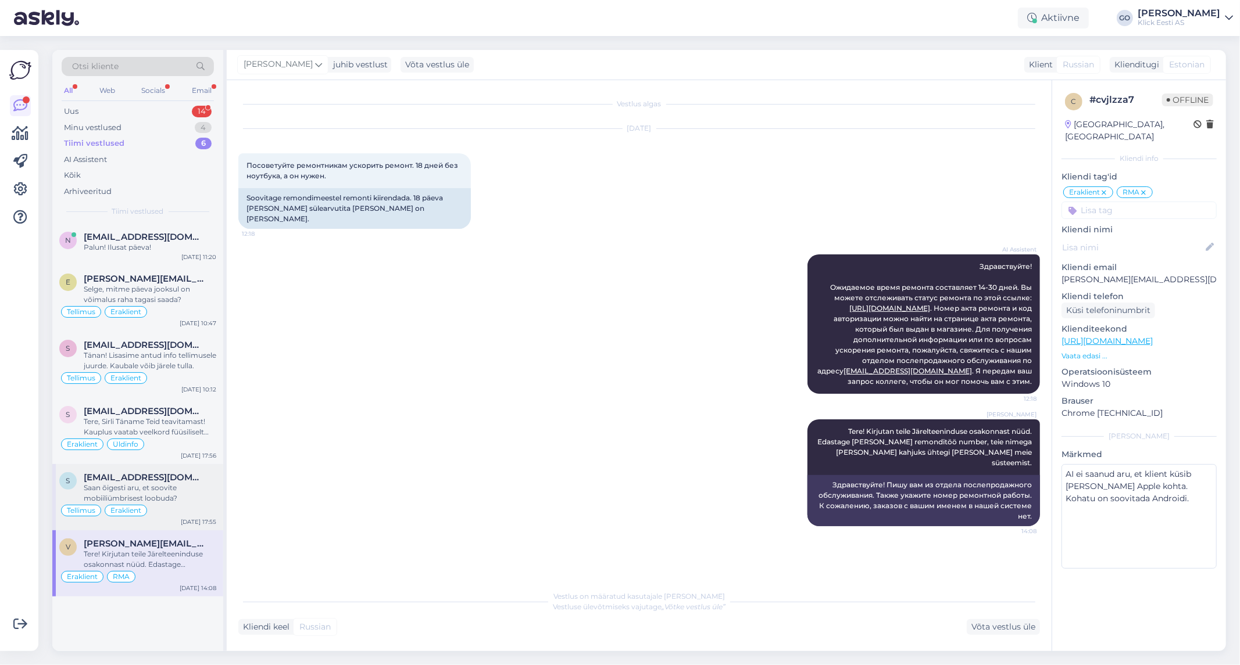
click at [195, 485] on div "Saan õigesti aru, et soovite mobiiliümbrisest loobuda?" at bounding box center [150, 493] width 132 height 21
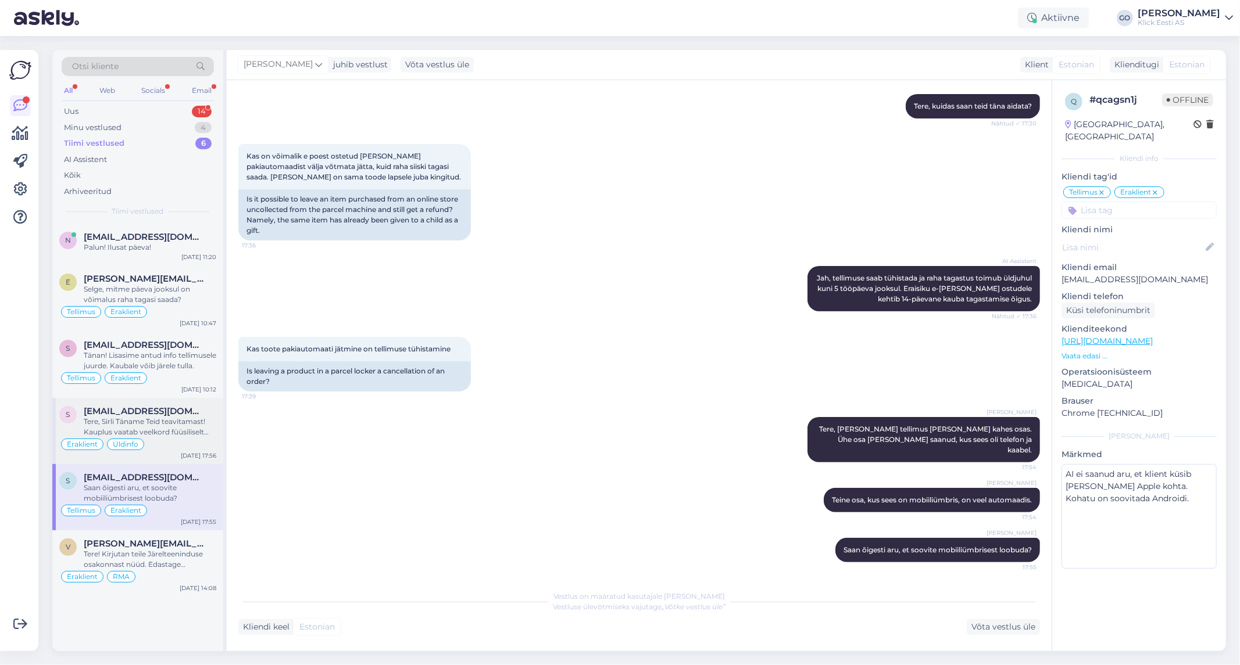
click at [202, 431] on div "Tere, Sirli Täname Teid teavitamast! Kauplus vaatab veelkord füüsiliselt üle. A…" at bounding box center [150, 427] width 132 height 21
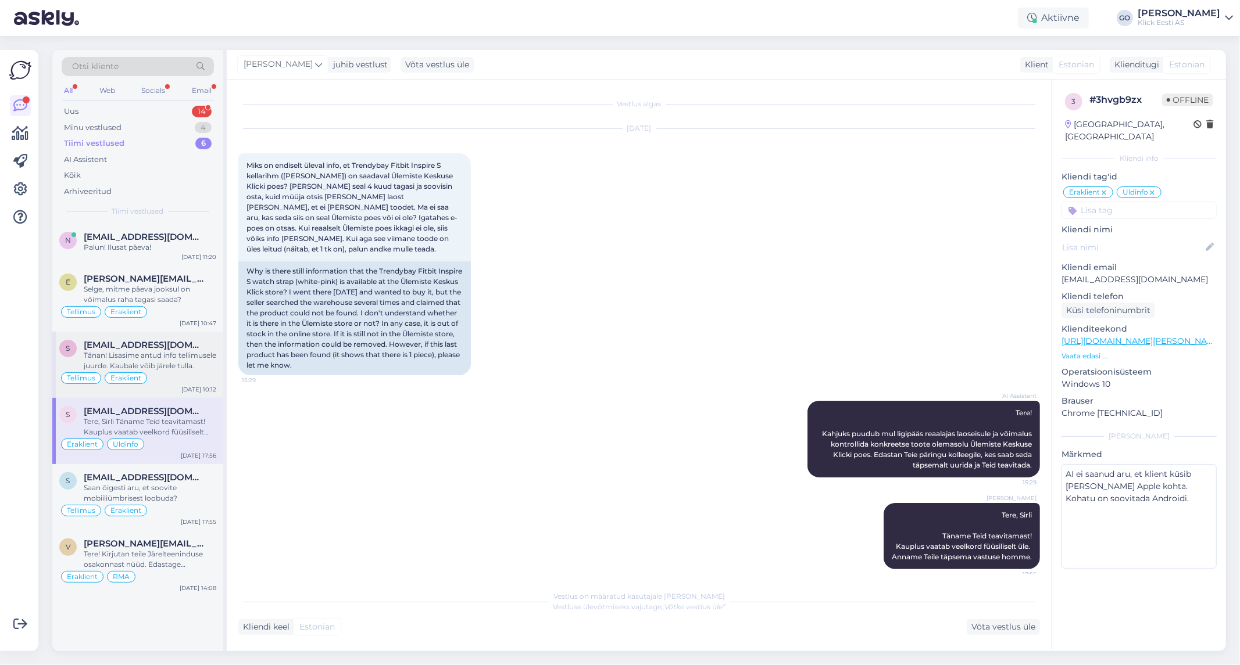
click at [205, 355] on div "Tänan! Lisasime antud info tellimusele juurde. Kaubale võib järele tulla." at bounding box center [150, 360] width 132 height 21
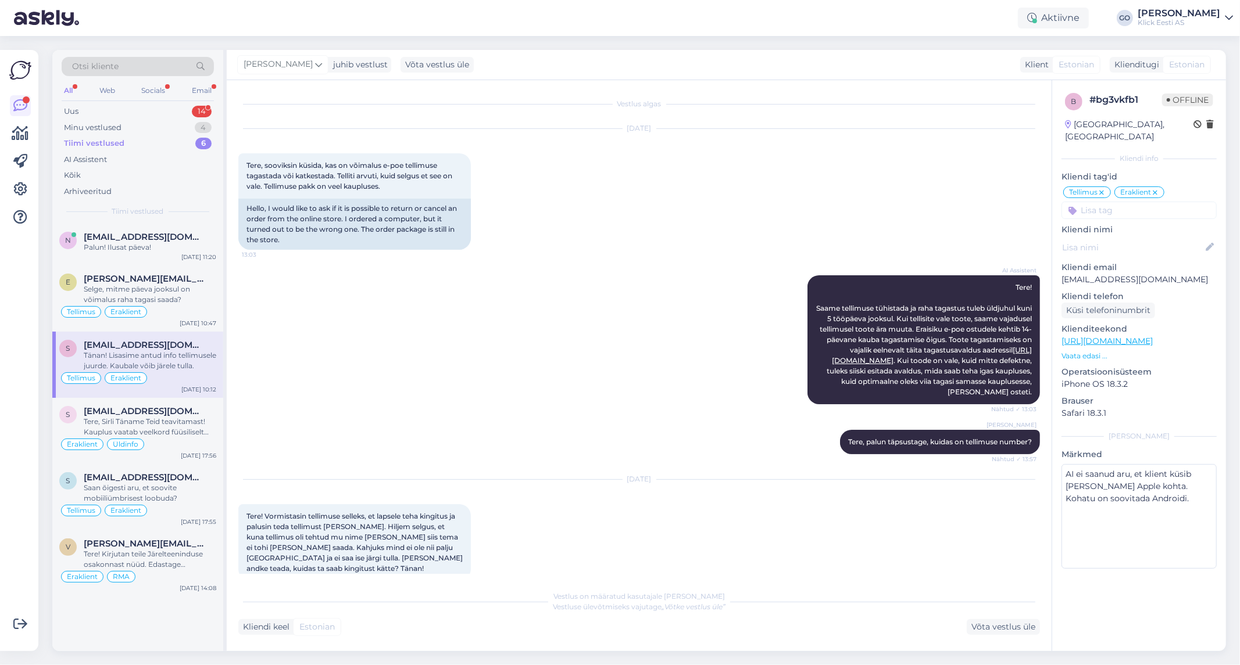
scroll to position [331, 0]
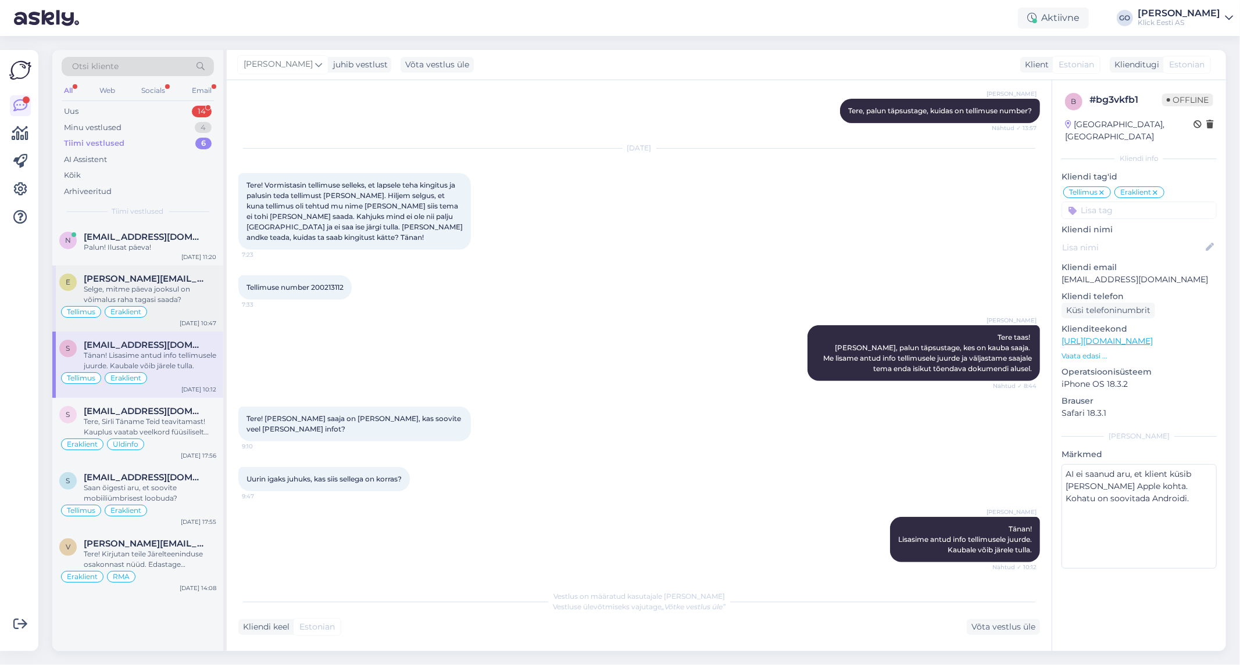
click at [207, 286] on div "Selge, mitme päeva jooksul on võimalus raha tagasi saada?" at bounding box center [150, 294] width 132 height 21
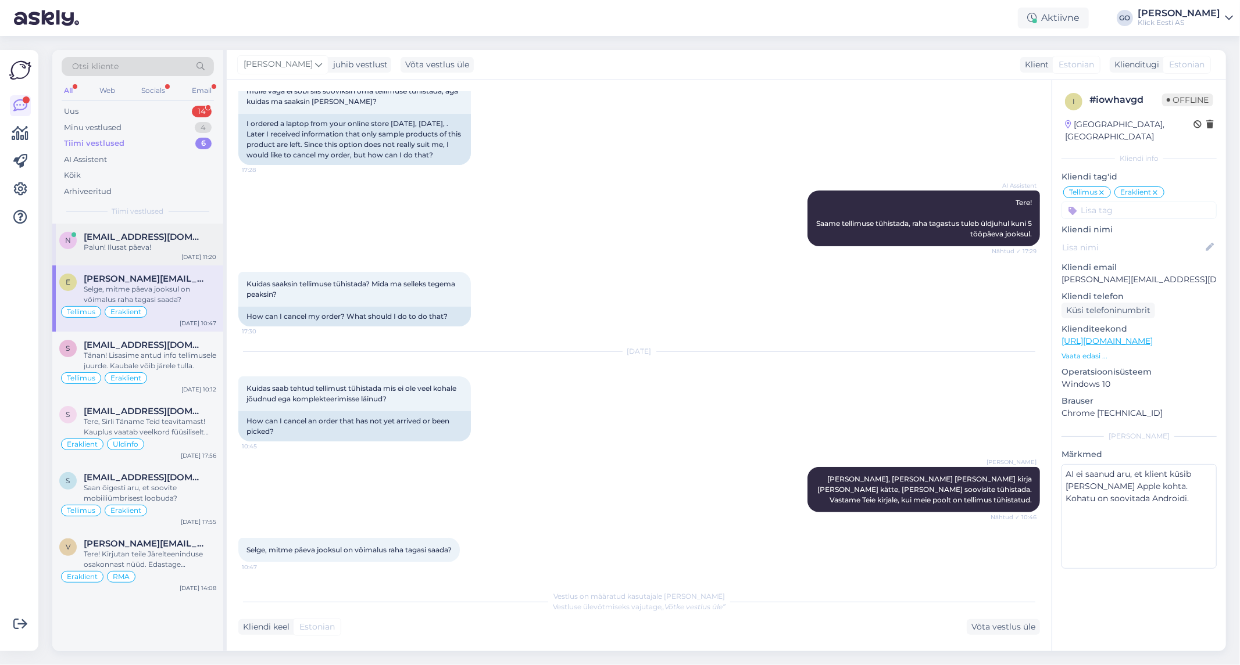
click at [203, 235] on div "[EMAIL_ADDRESS][DOMAIN_NAME]" at bounding box center [150, 237] width 132 height 10
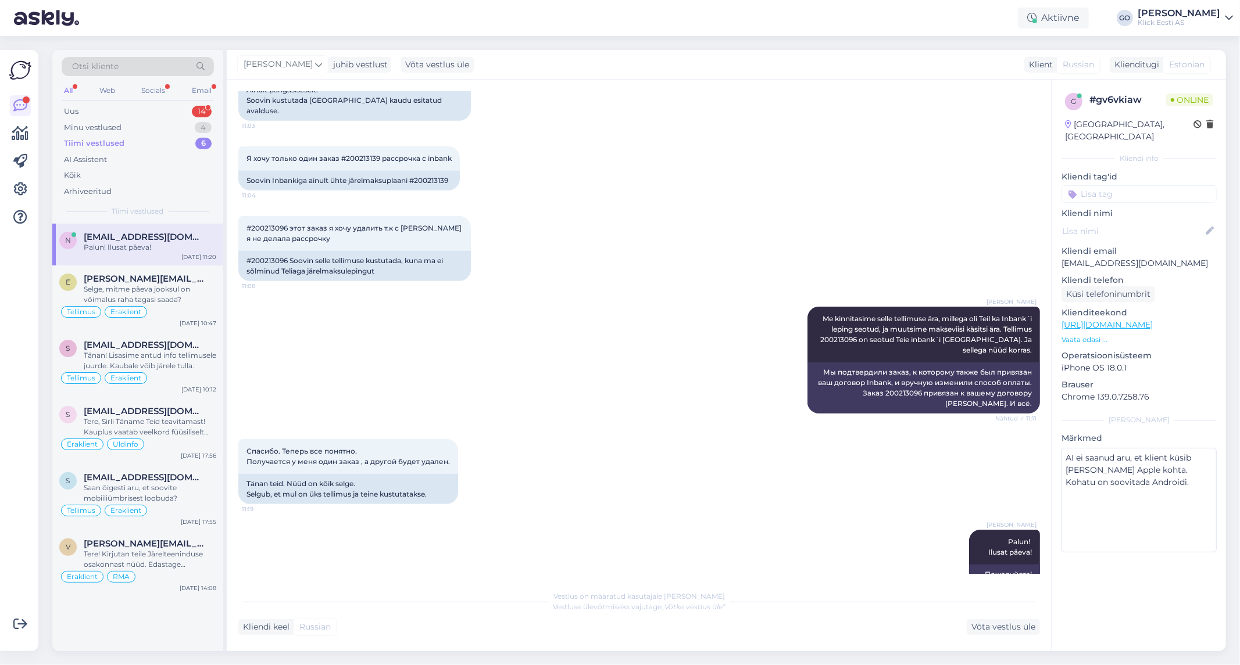
scroll to position [579, 0]
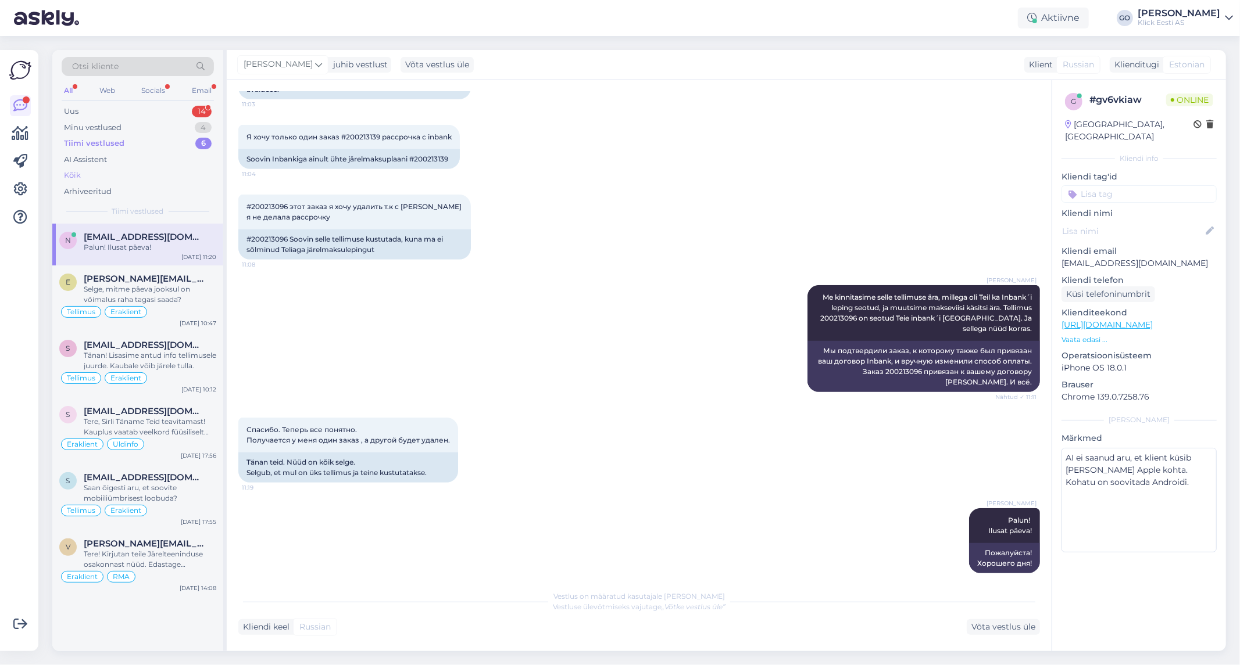
click at [71, 170] on div "Kõik" at bounding box center [72, 176] width 17 height 12
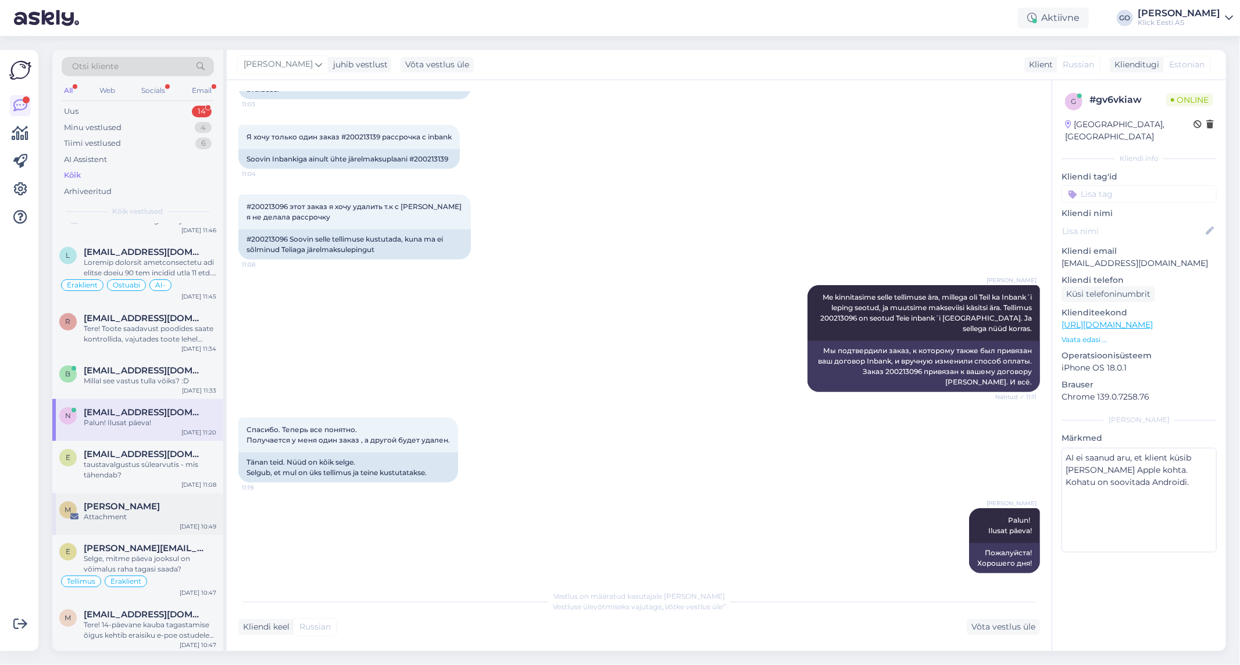
scroll to position [0, 0]
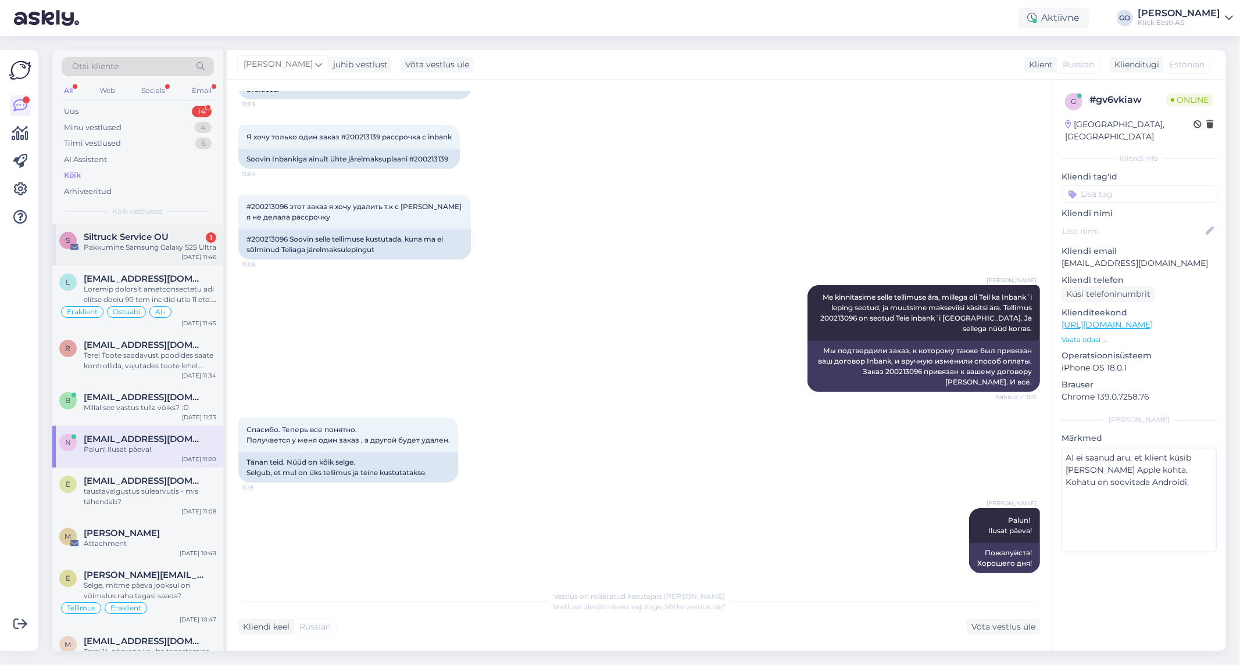
click at [138, 247] on div "Pakkumine Samsung Galaxy S25 Ultra" at bounding box center [150, 247] width 132 height 10
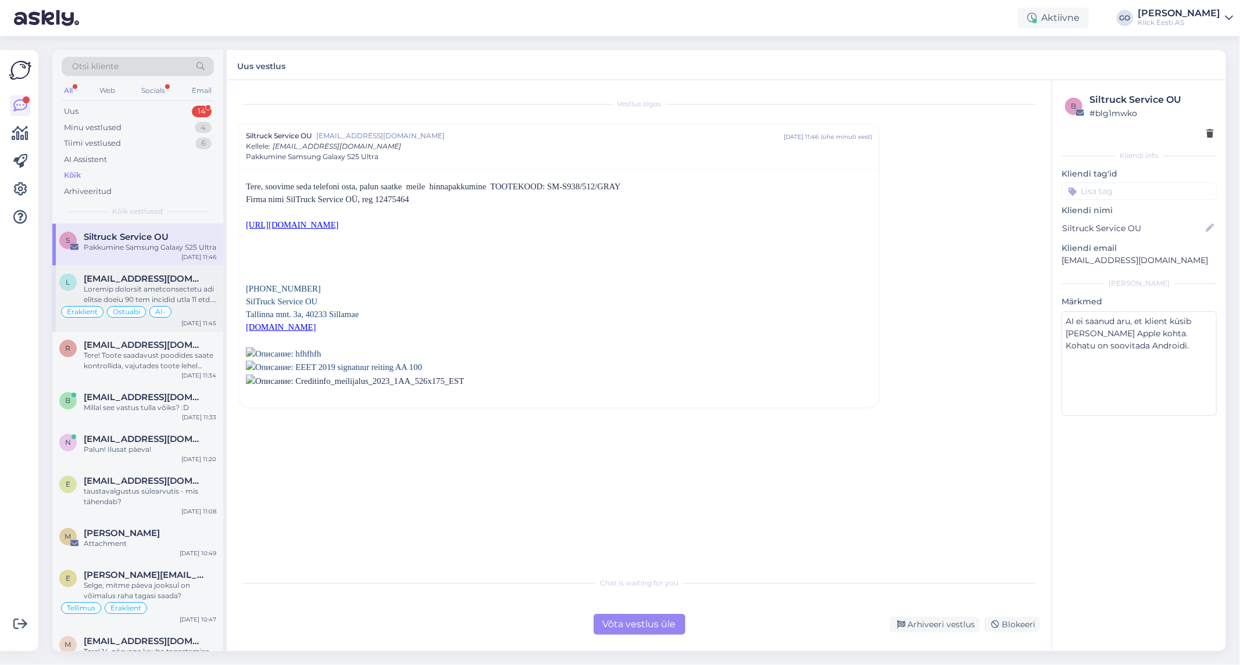
click at [152, 289] on div at bounding box center [150, 294] width 132 height 21
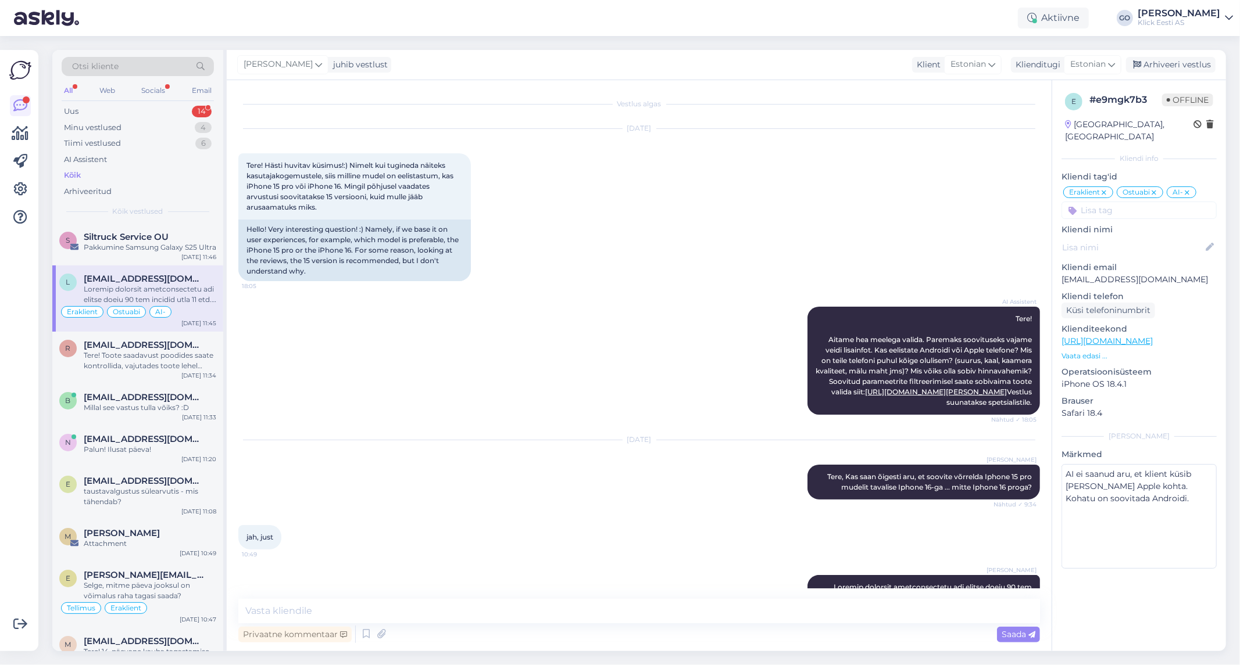
scroll to position [347, 0]
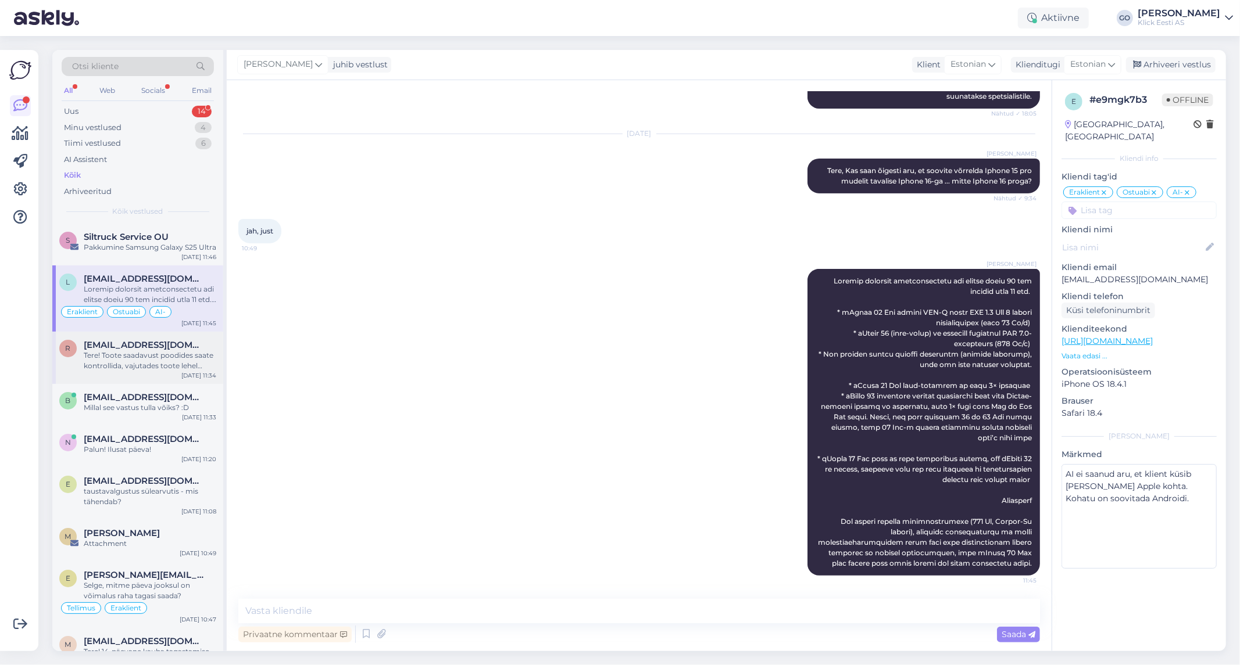
click at [160, 350] on div "Tere! Toote saadavust poodides saate kontrollida, vajutades toote lehel "Saadav…" at bounding box center [150, 360] width 132 height 21
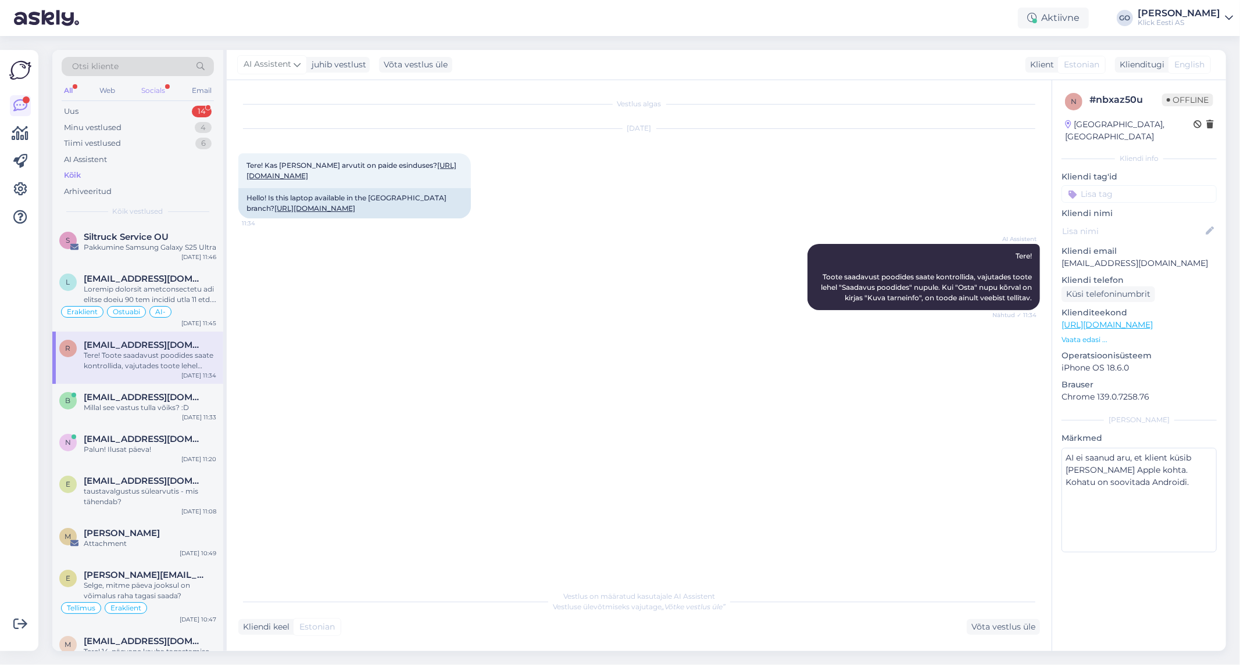
click at [149, 87] on div "Socials" at bounding box center [153, 90] width 28 height 15
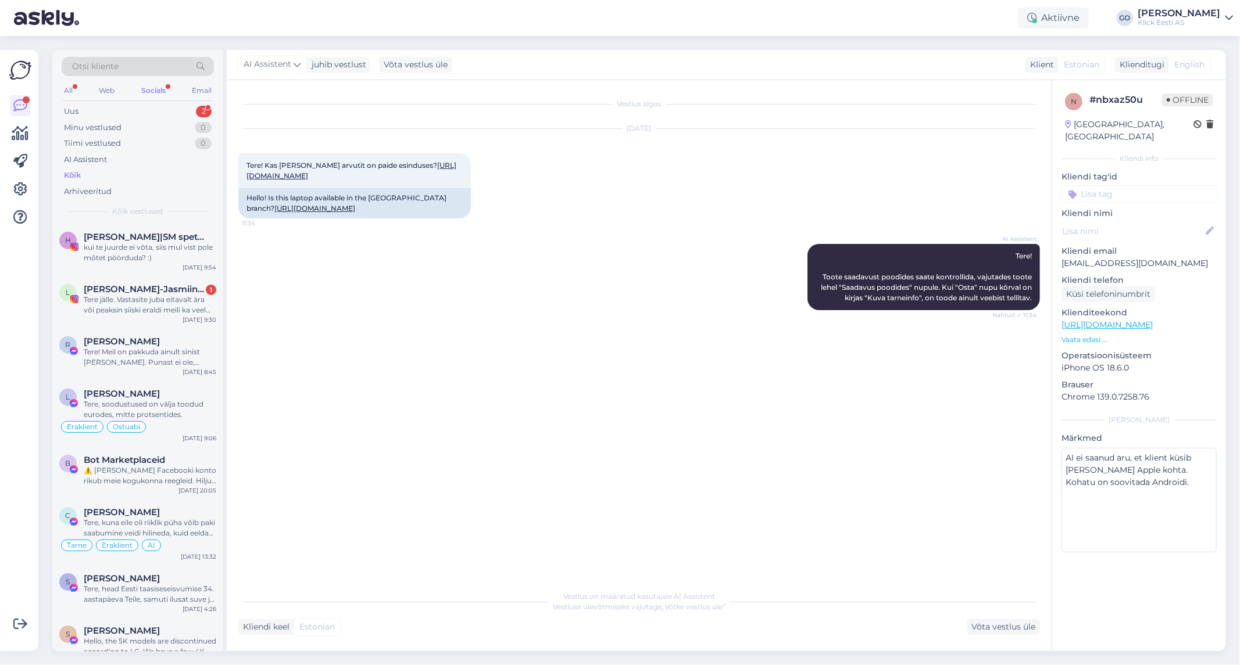
click at [522, 405] on div "Vestlus algas [DATE] Tere! Kas [PERSON_NAME] arvutit on paide esinduses? [URL][…" at bounding box center [644, 333] width 812 height 482
click at [1065, 15] on div "Aktiivne" at bounding box center [1053, 18] width 71 height 21
click at [969, 87] on button "1 tund" at bounding box center [975, 89] width 34 height 13
drag, startPoint x: 971, startPoint y: 80, endPoint x: 971, endPoint y: 88, distance: 8.1
click at [971, 85] on div "15 minutit 30 minutit 1 tund 1.5 tundi 24 tundi" at bounding box center [1018, 82] width 121 height 35
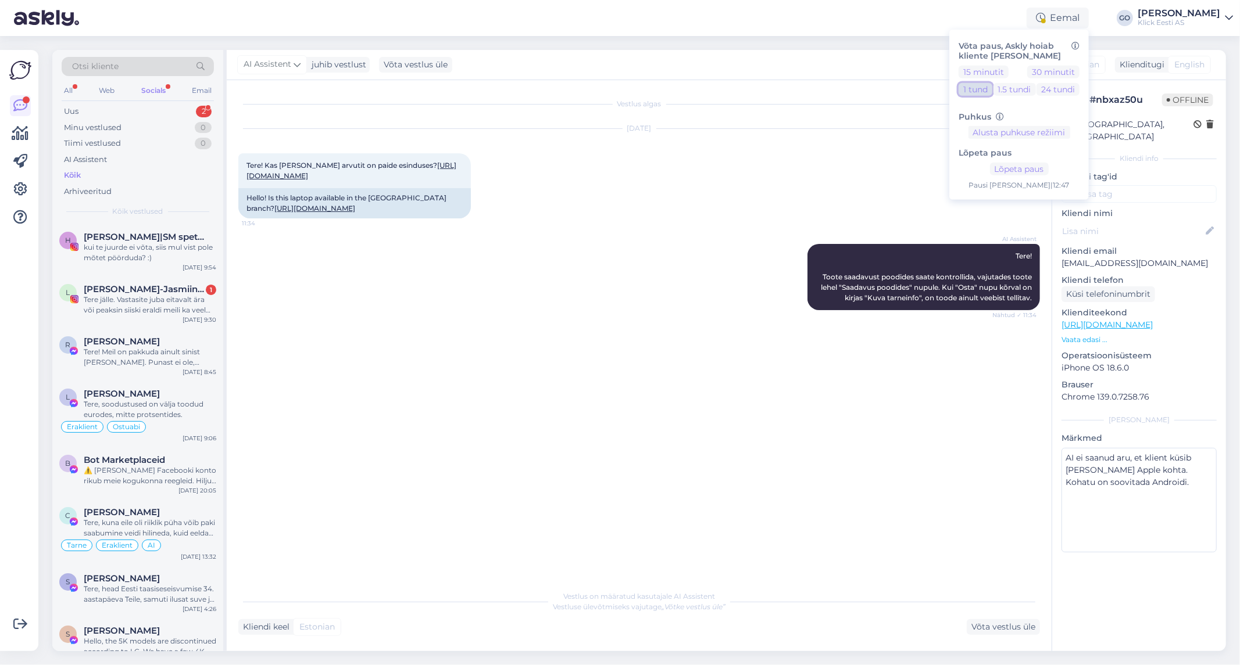
click at [971, 91] on button "1 tund" at bounding box center [975, 89] width 34 height 13
click at [821, 230] on div "[DATE] Tere! Kas [PERSON_NAME] arvutit on paide esinduses? [URL][DOMAIN_NAME] 1…" at bounding box center [638, 173] width 801 height 115
